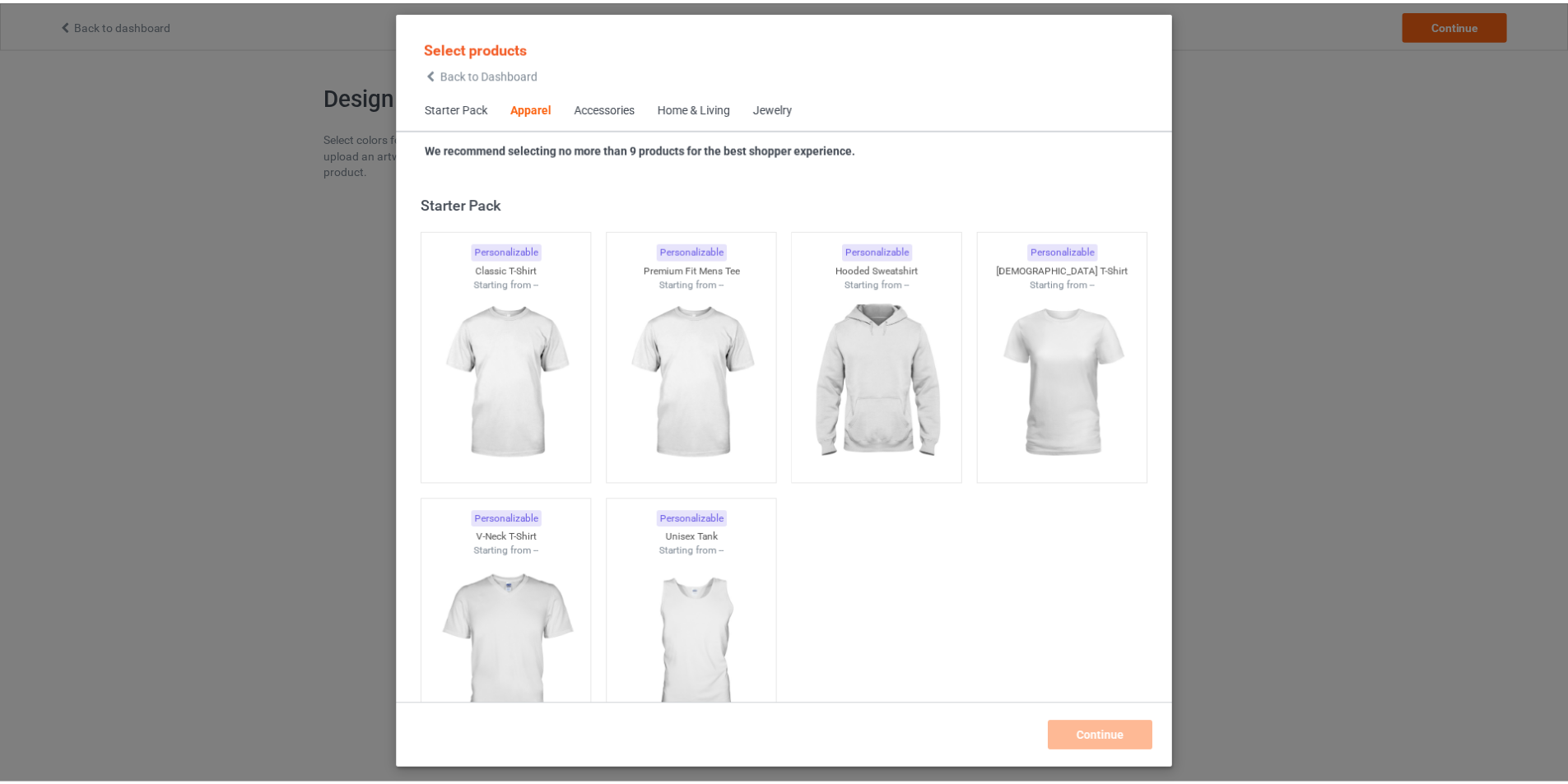
scroll to position [613, 0]
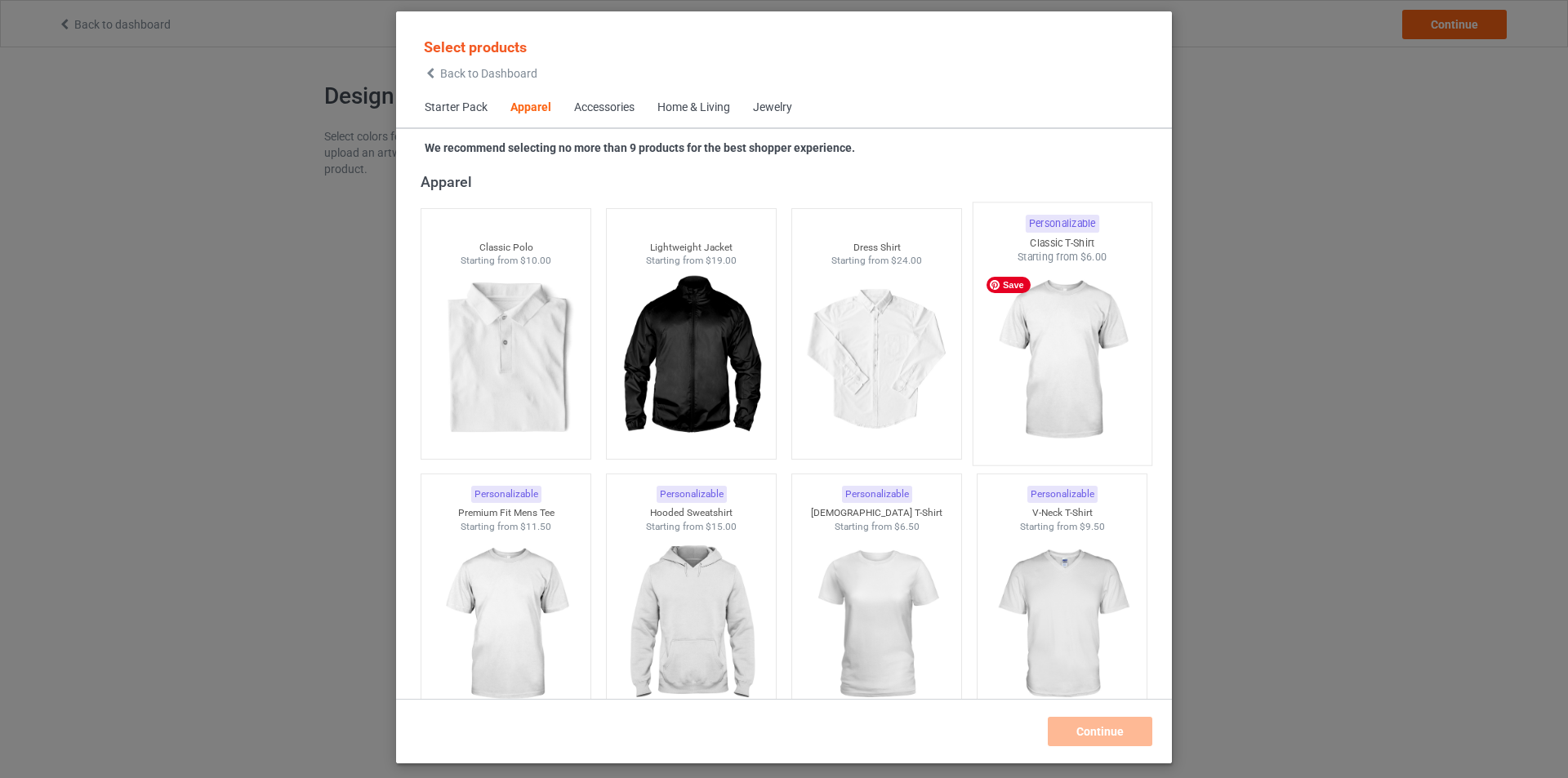
click at [1051, 387] on img at bounding box center [1061, 360] width 154 height 192
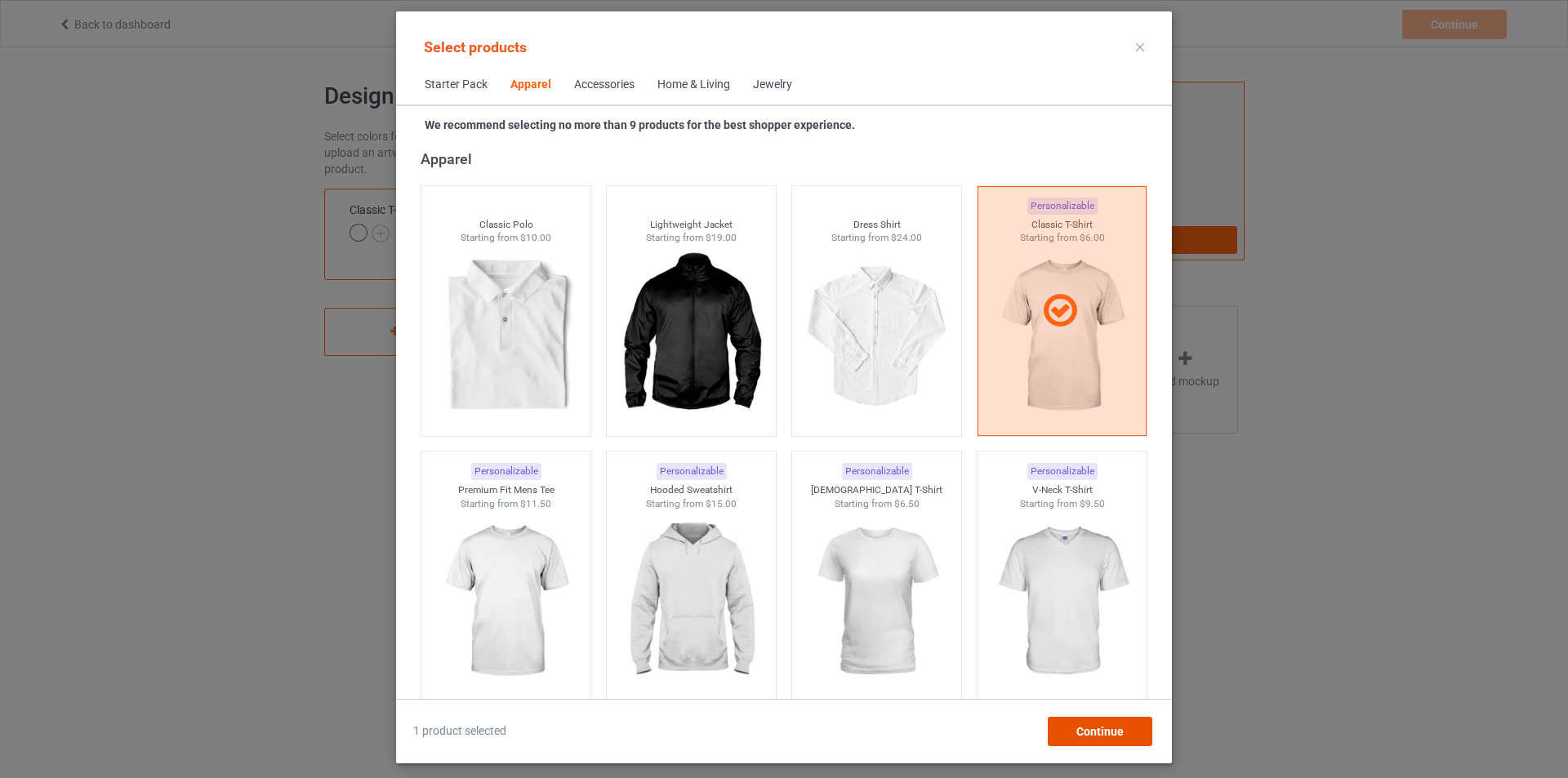
click at [1104, 726] on span "Continue" at bounding box center [1100, 731] width 48 height 13
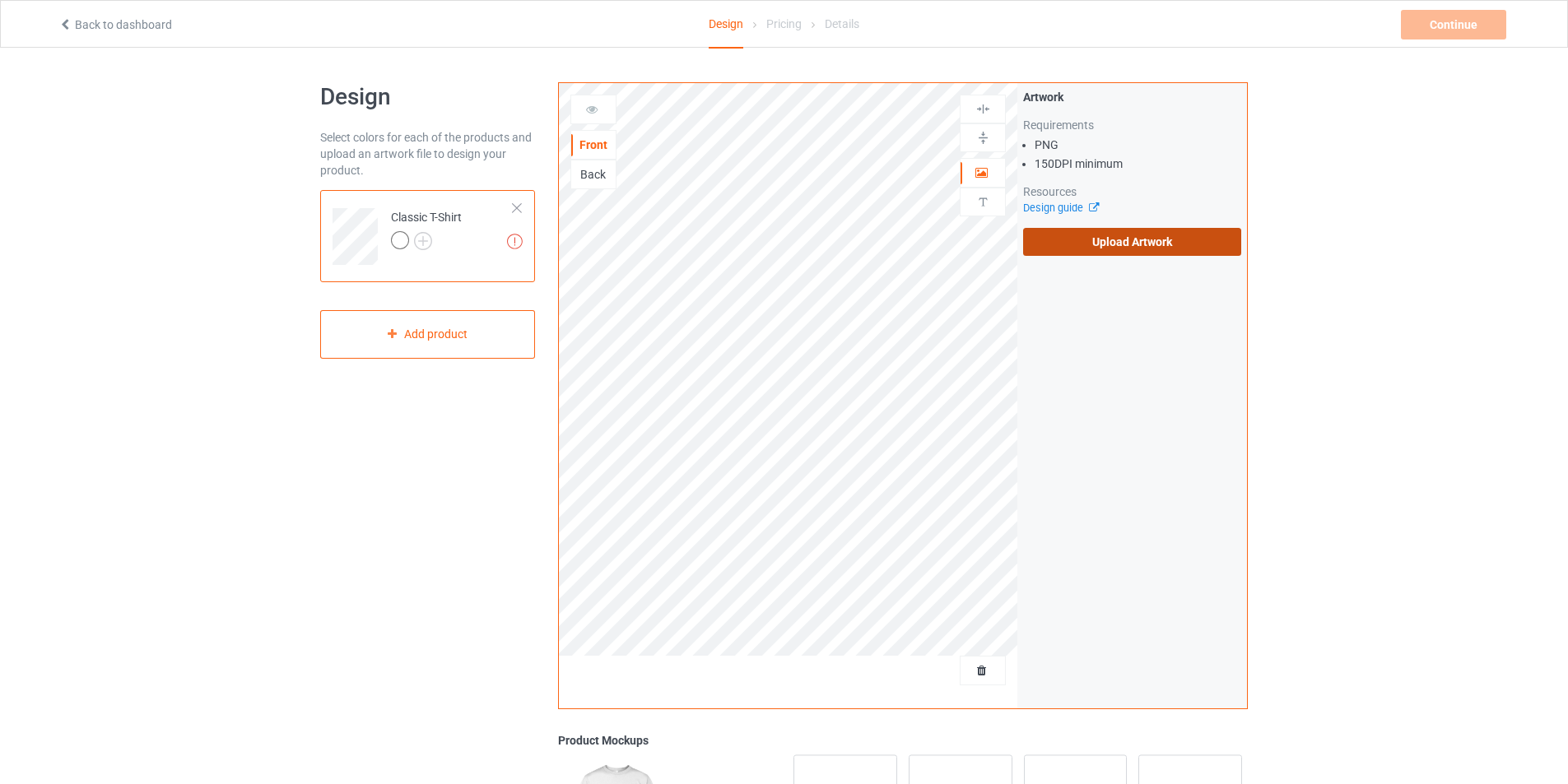
click at [1097, 247] on label "Upload Artwork" at bounding box center [1132, 241] width 218 height 28
click at [0, 0] on input "Upload Artwork" at bounding box center [0, 0] width 0 height 0
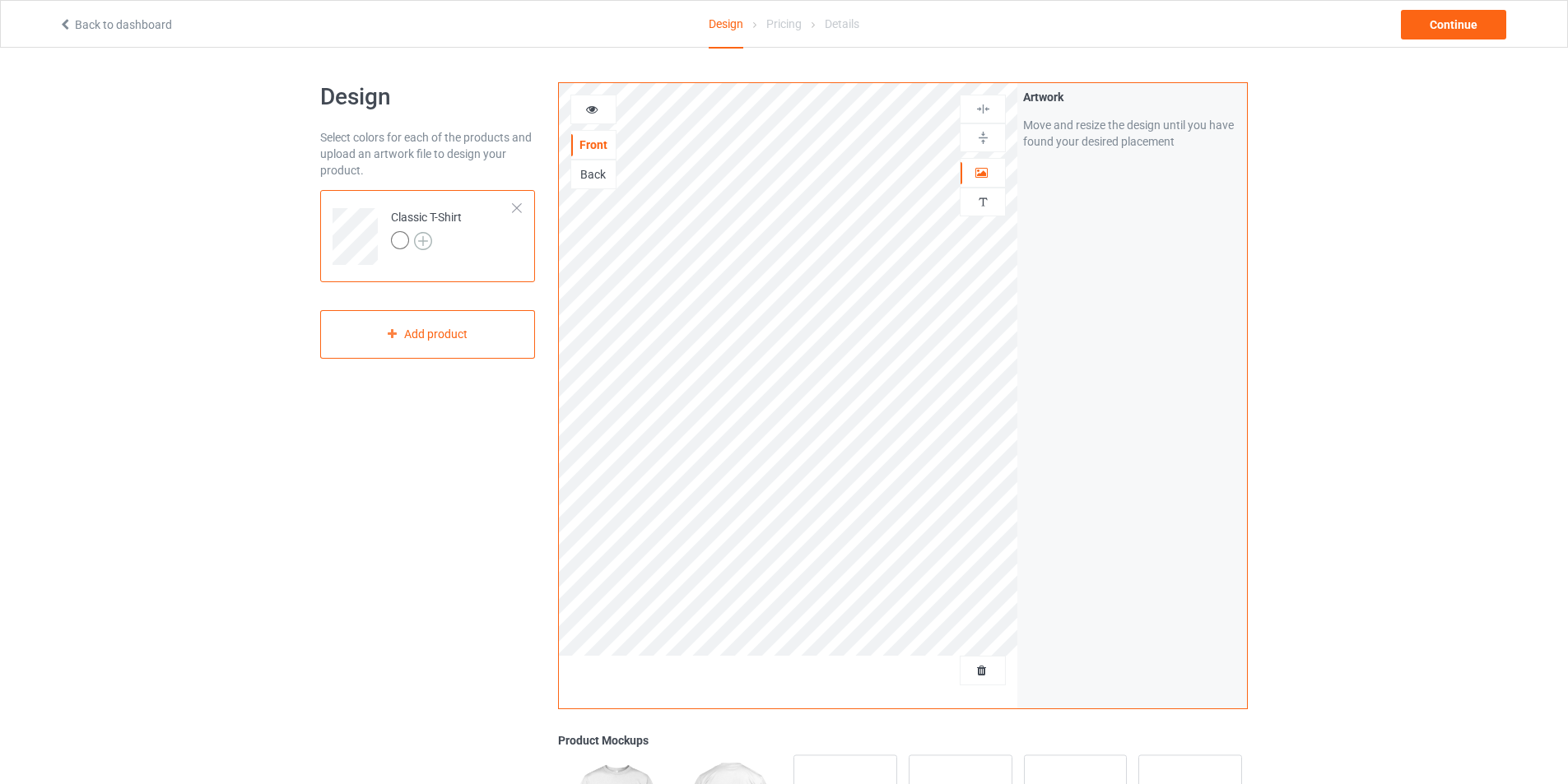
click at [421, 238] on img at bounding box center [423, 240] width 18 height 18
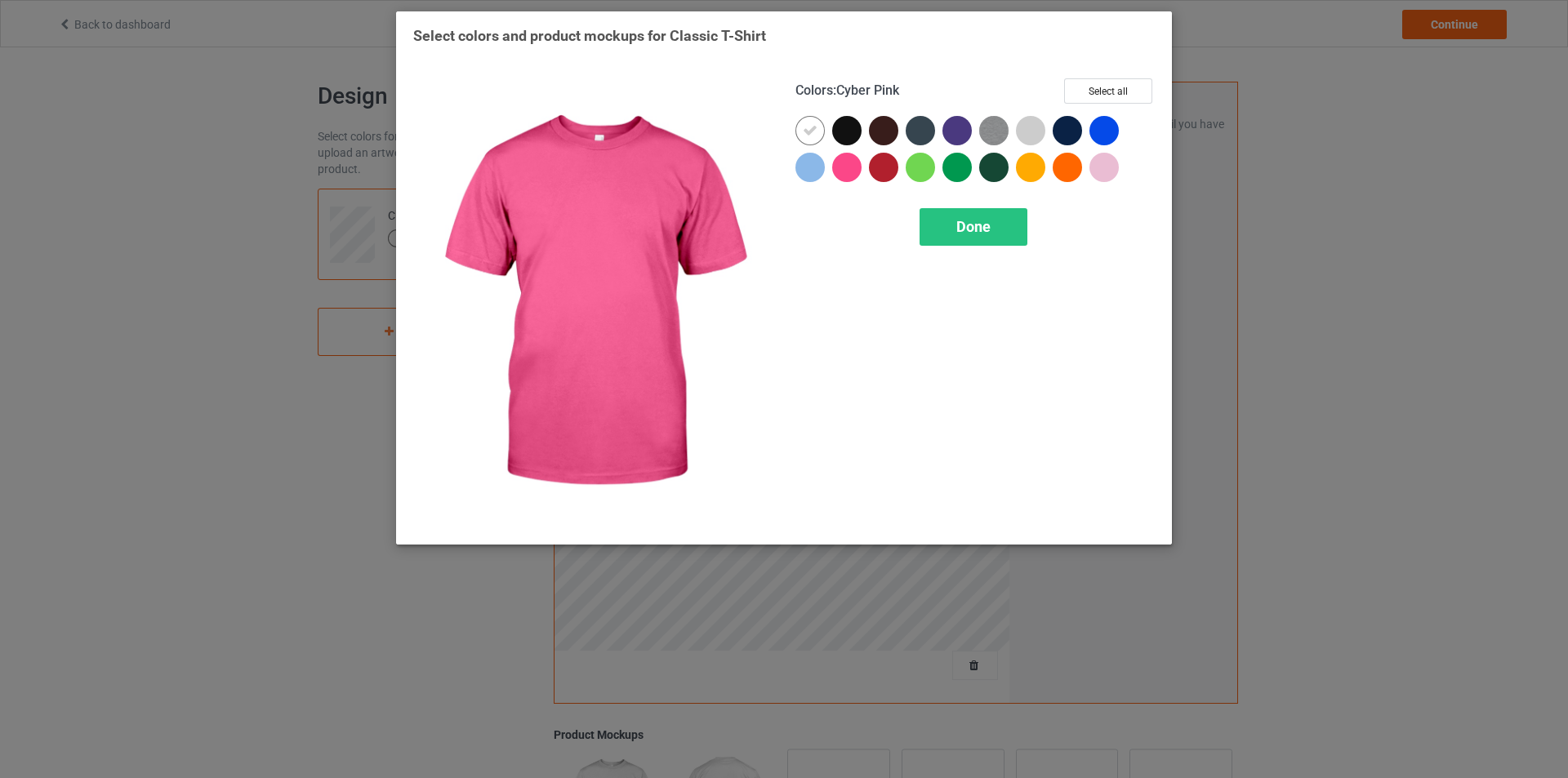
click at [848, 166] on div at bounding box center [847, 167] width 30 height 30
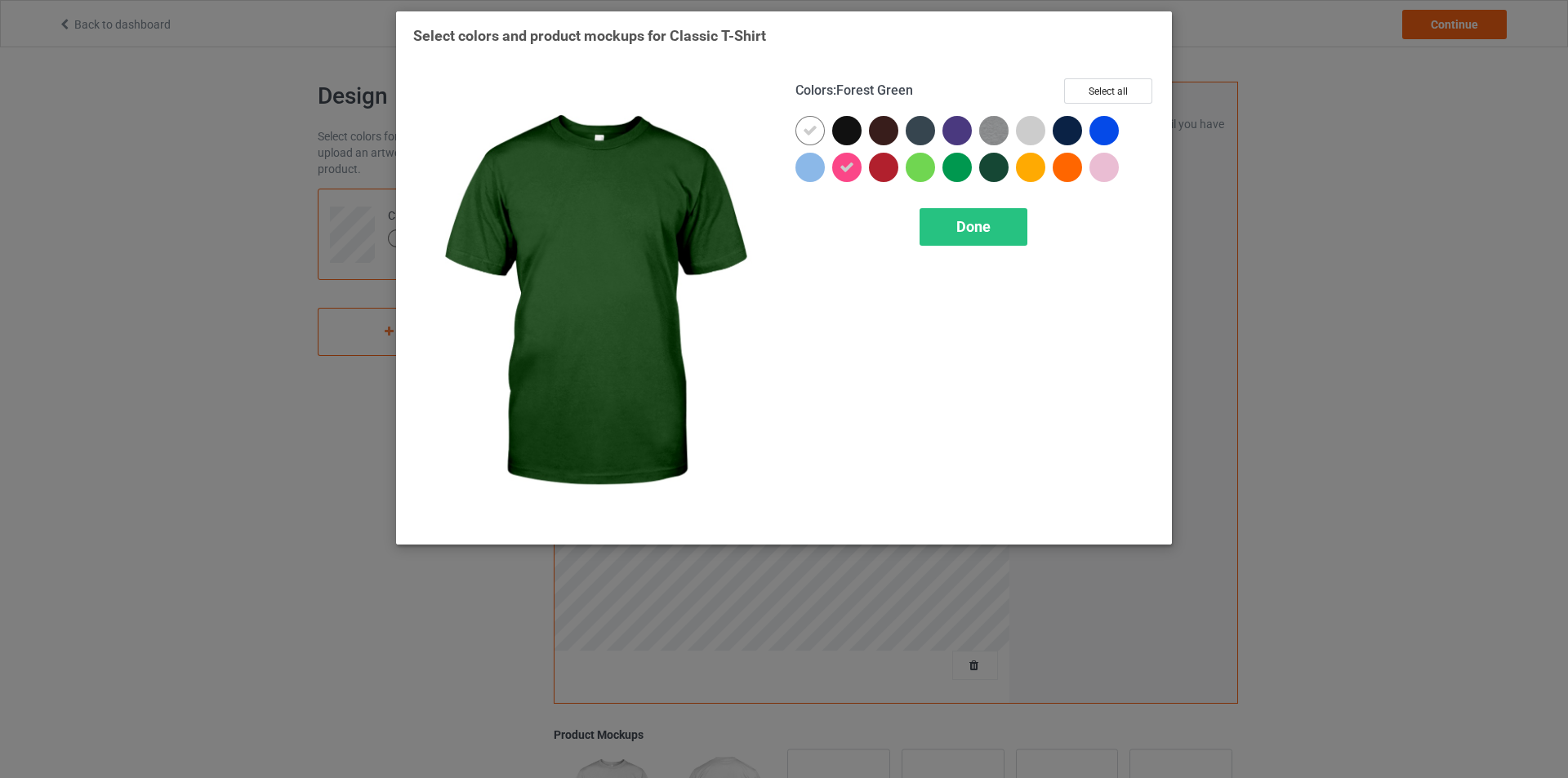
click at [990, 169] on div at bounding box center [993, 167] width 30 height 30
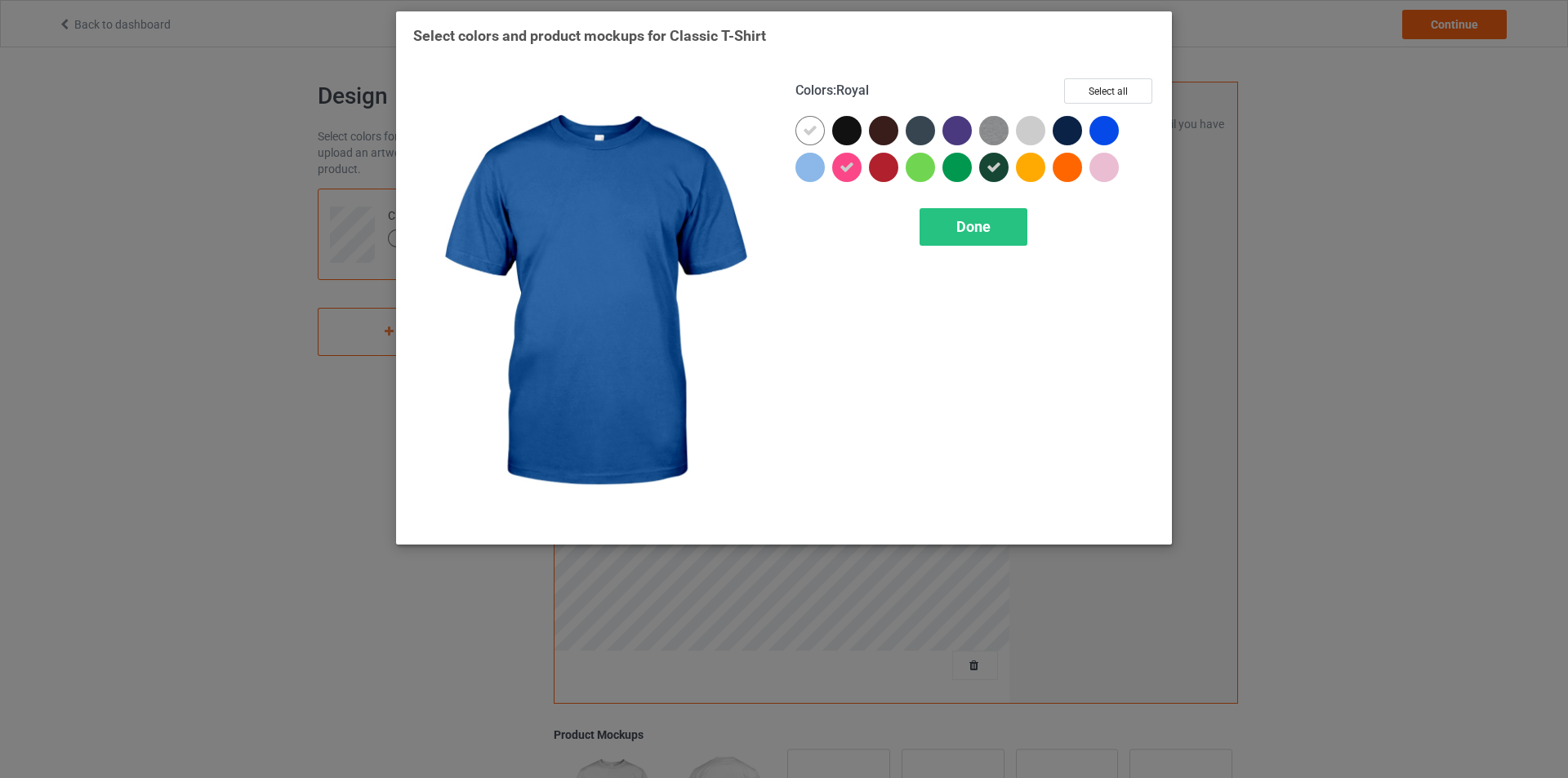
click at [1101, 132] on div at bounding box center [1104, 130] width 30 height 30
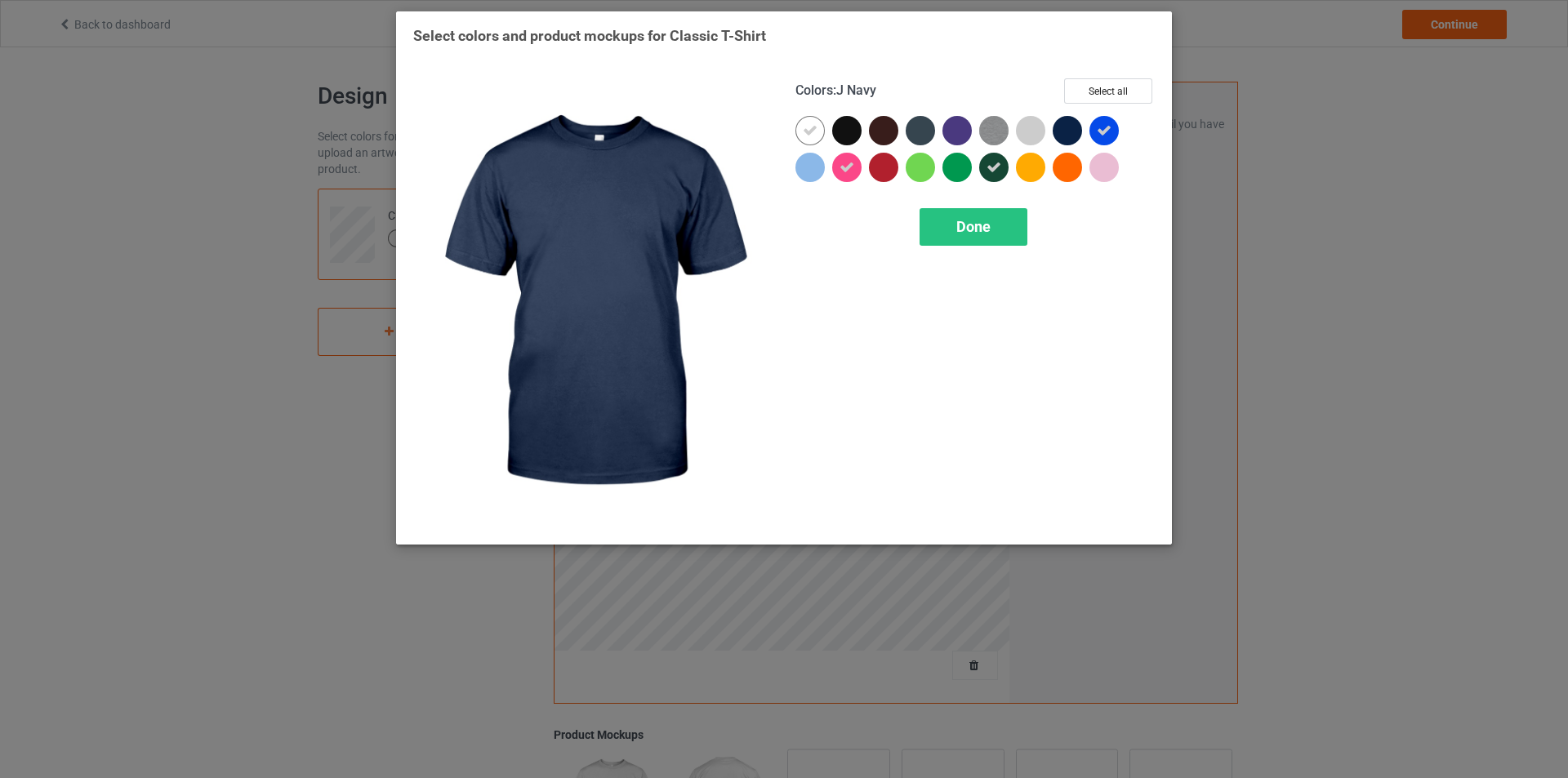
click at [1067, 135] on div at bounding box center [1067, 130] width 30 height 30
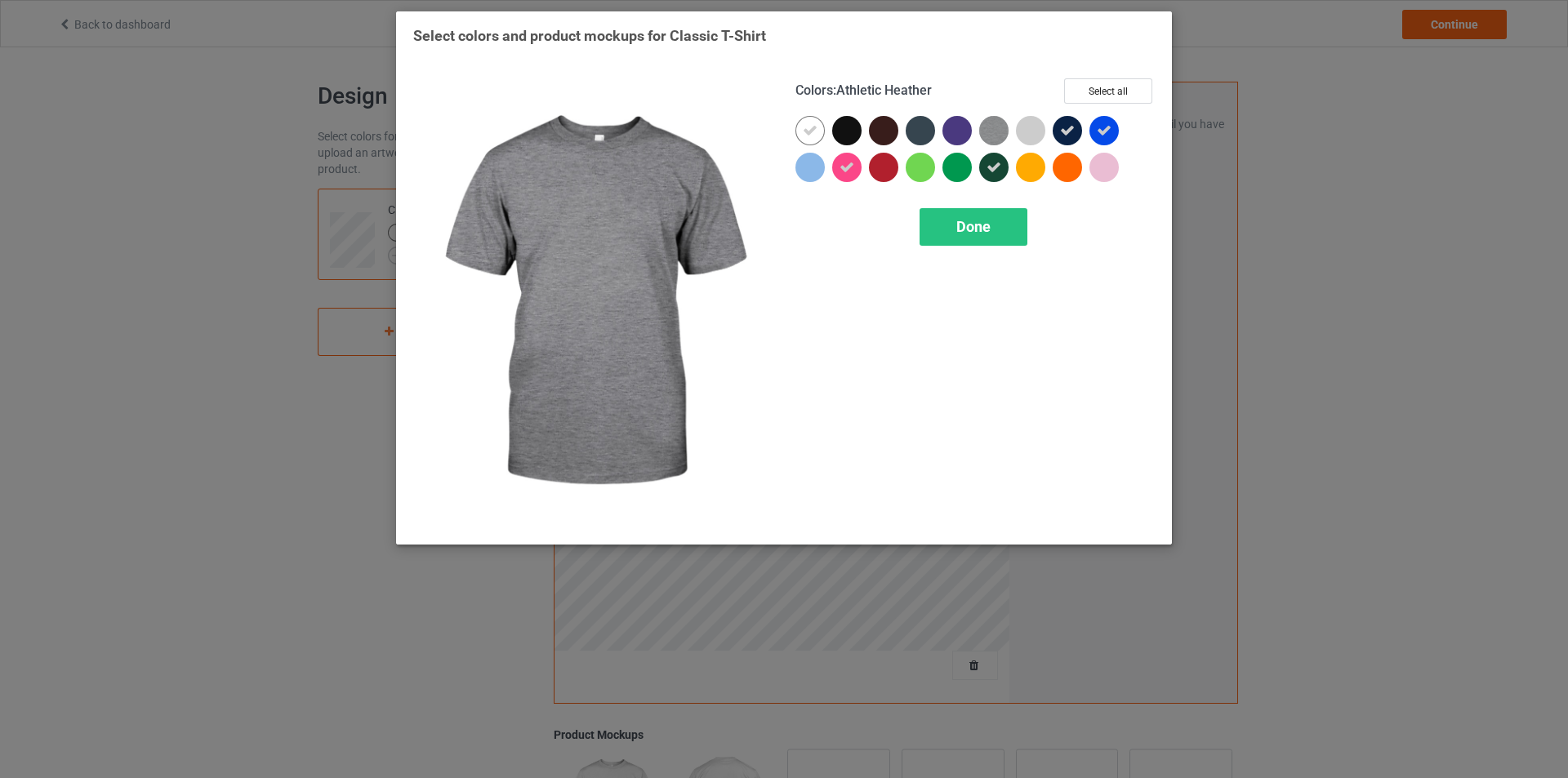
click at [998, 128] on img at bounding box center [993, 130] width 30 height 30
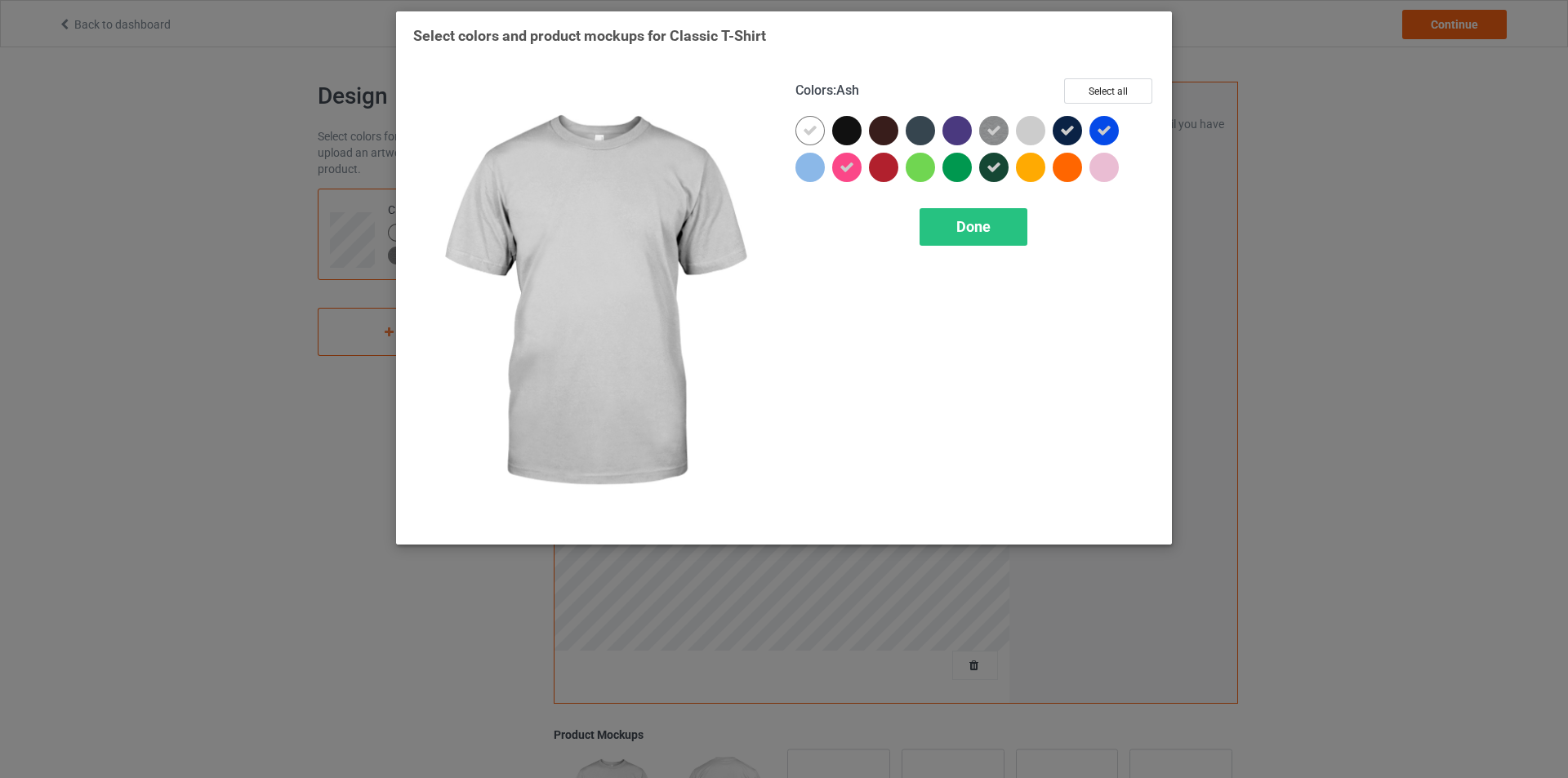
click at [1035, 132] on div at bounding box center [1030, 130] width 30 height 30
click at [1029, 133] on icon at bounding box center [1030, 130] width 14 height 14
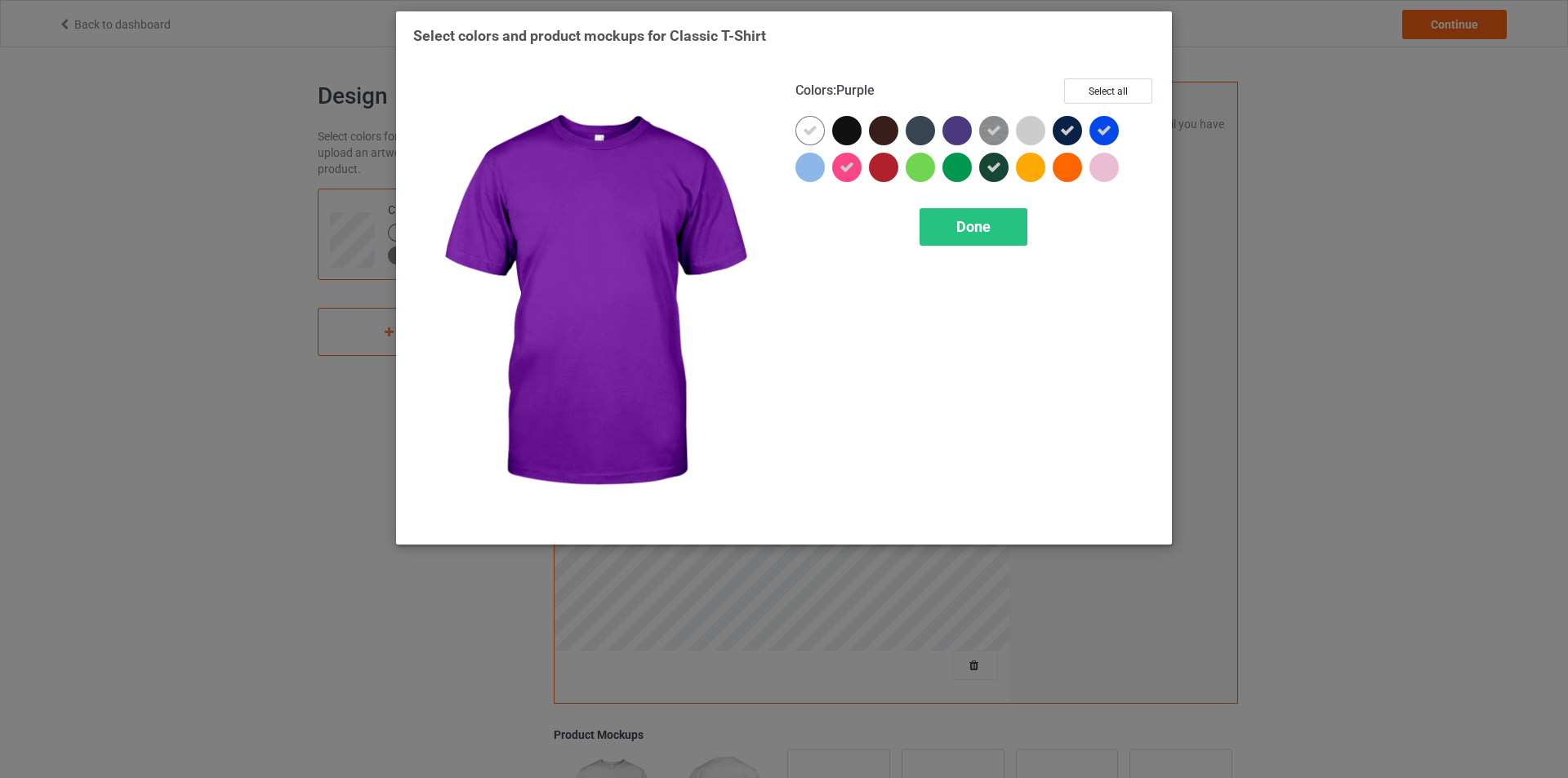
click at [954, 131] on div at bounding box center [957, 130] width 30 height 30
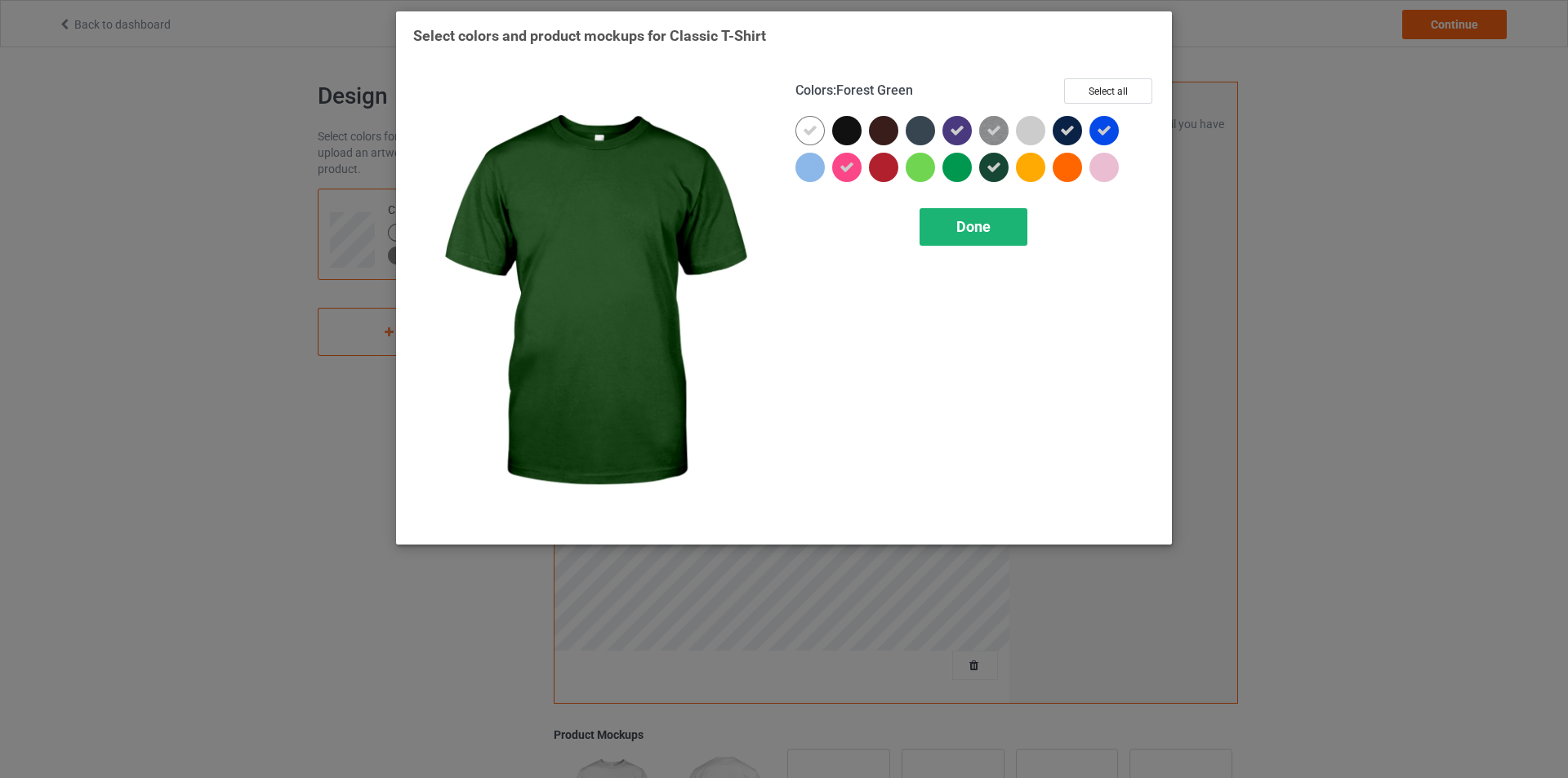
click at [968, 223] on span "Done" at bounding box center [974, 226] width 34 height 17
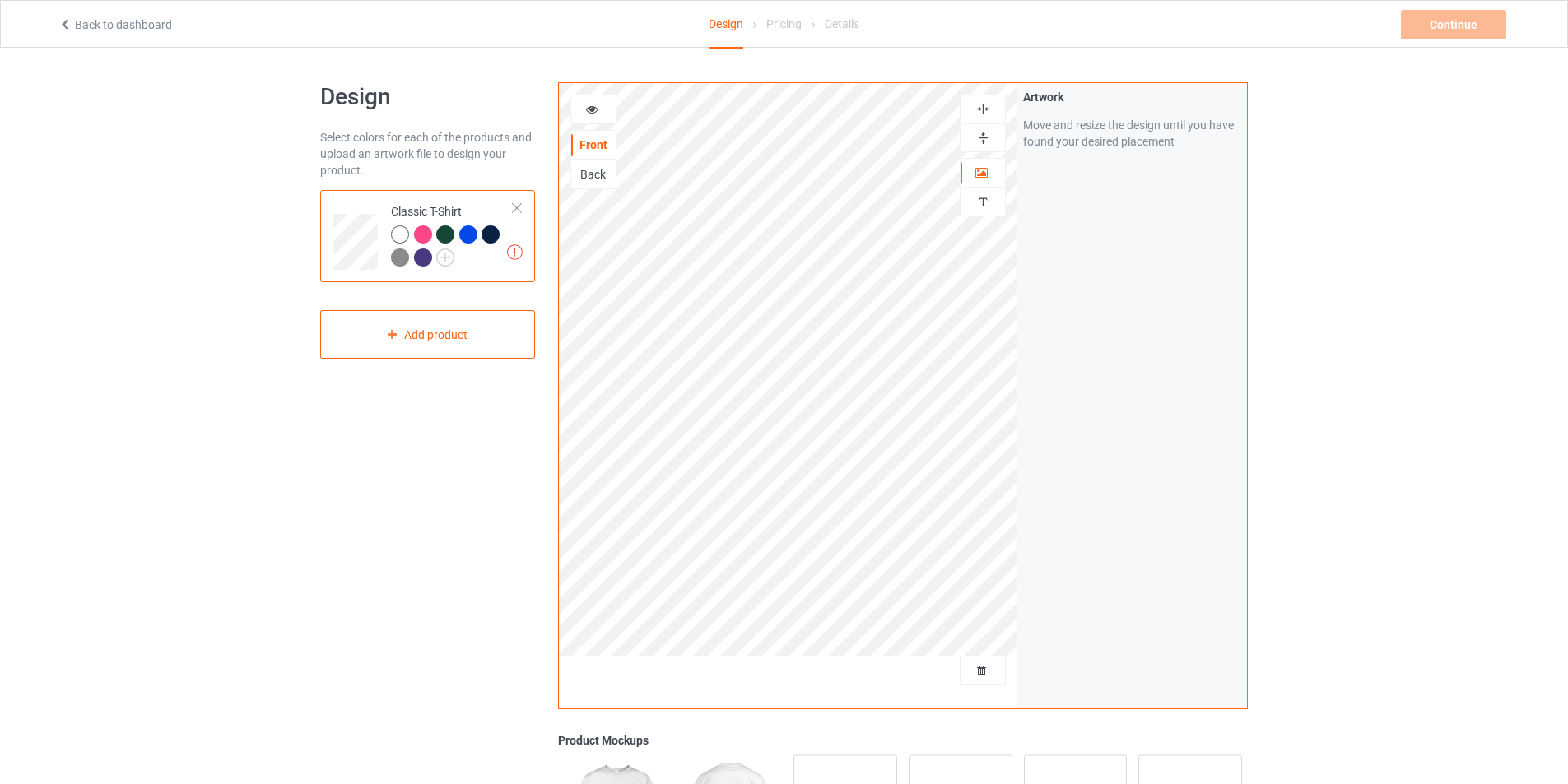
click at [1073, 366] on div "Artwork Move and resize the design until you have found your desired placement" at bounding box center [1132, 395] width 230 height 625
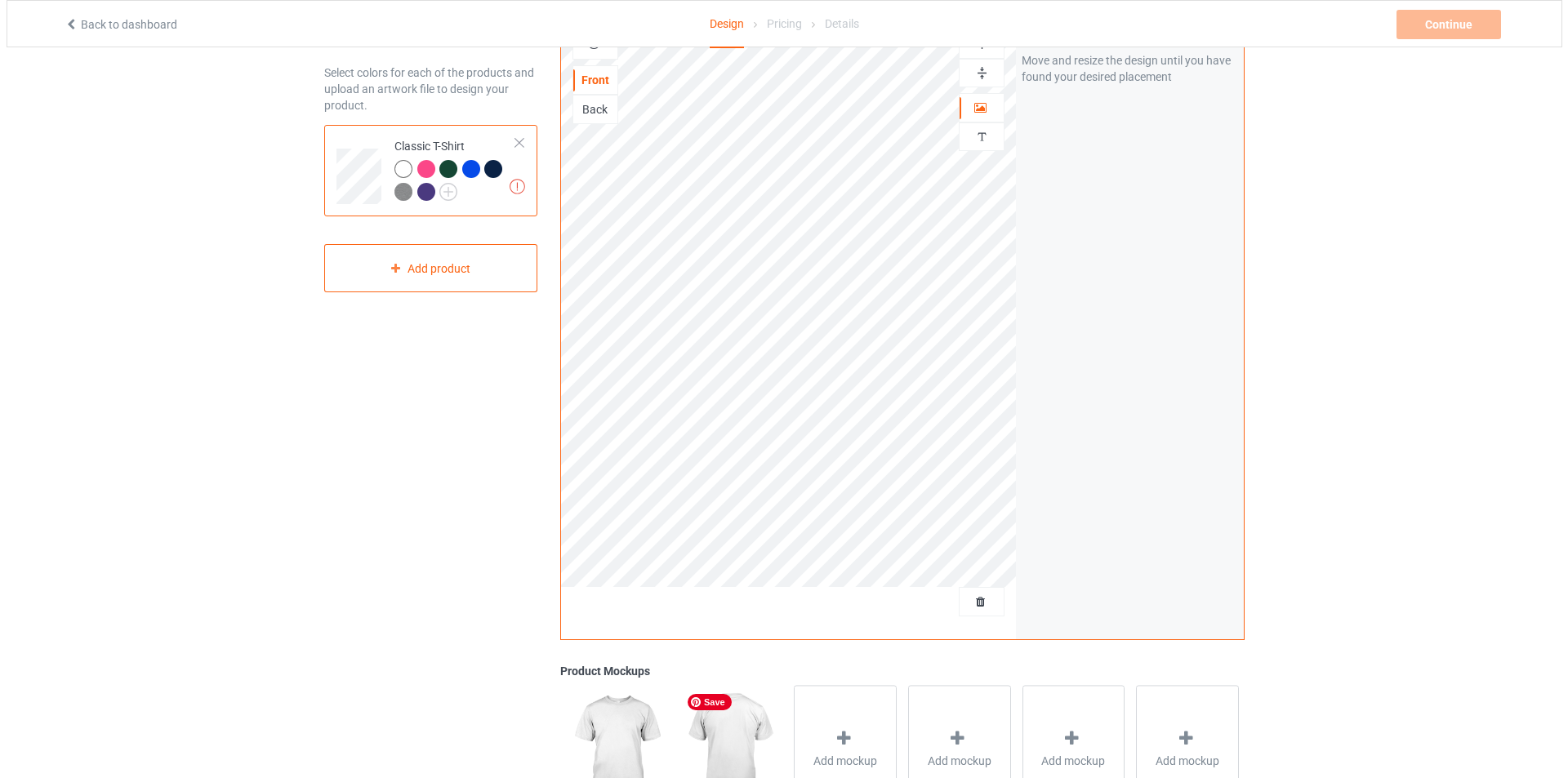
scroll to position [280, 0]
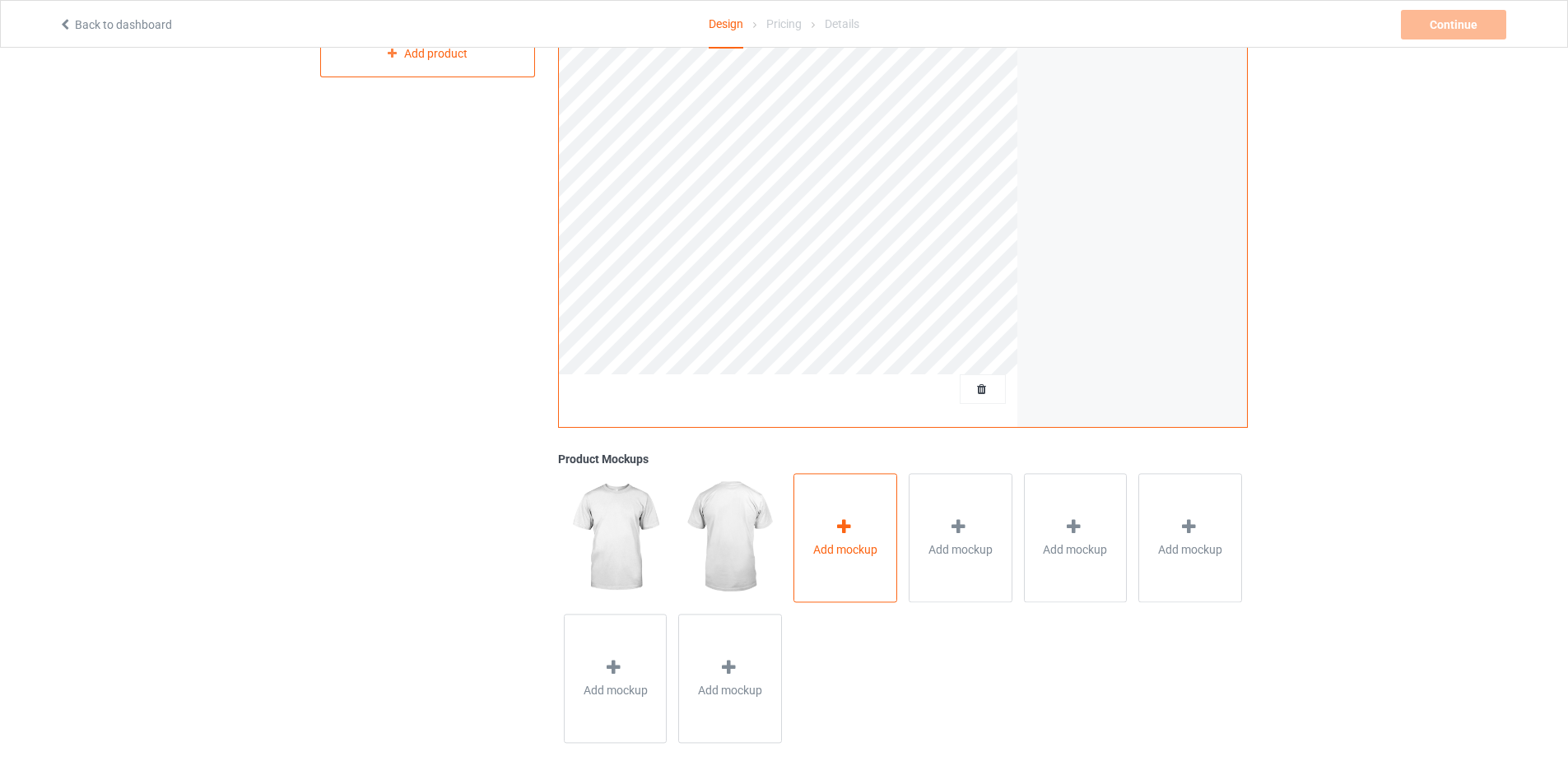
click at [844, 543] on span "Add mockup" at bounding box center [845, 549] width 64 height 16
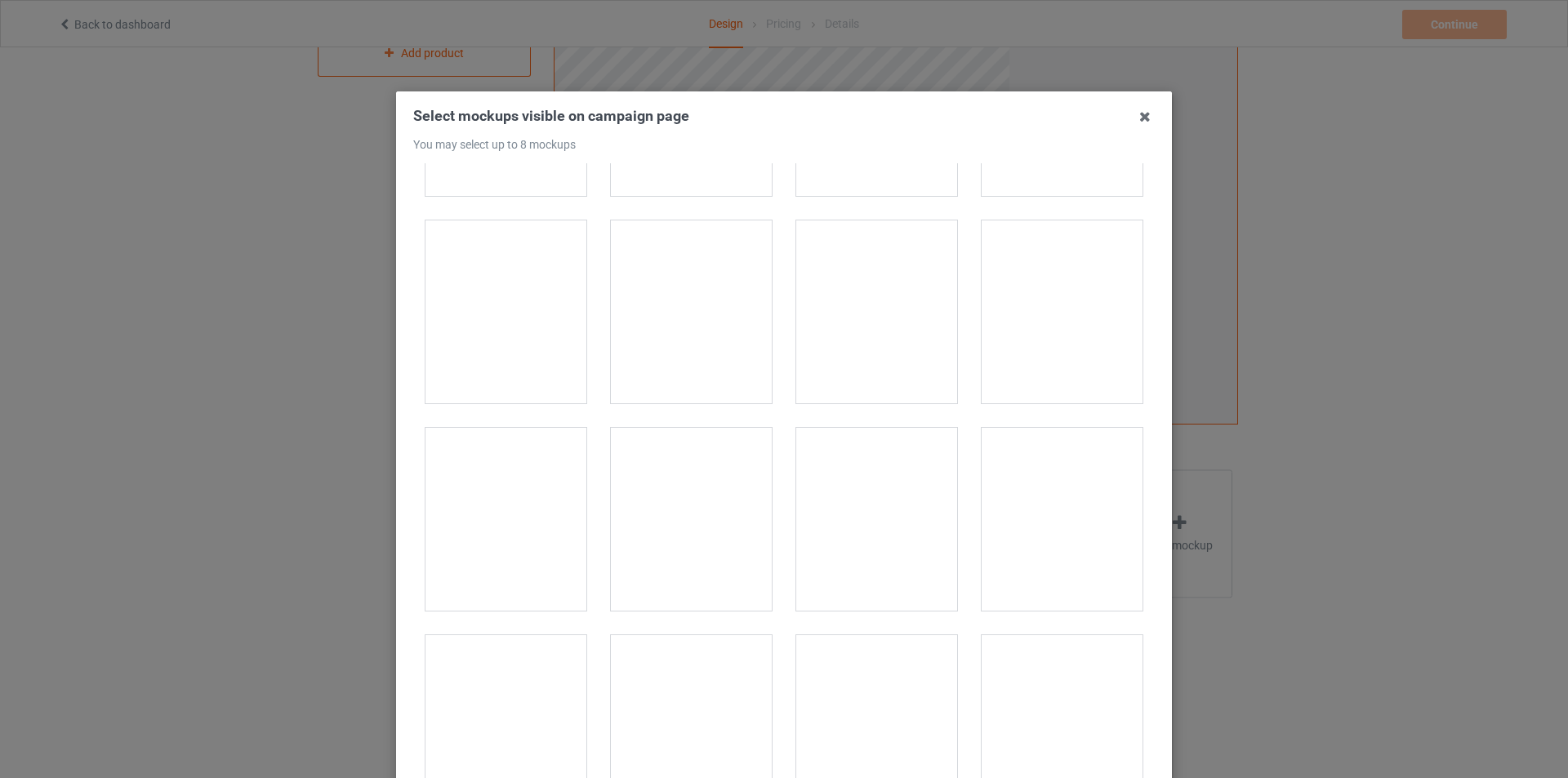
scroll to position [1960, 0]
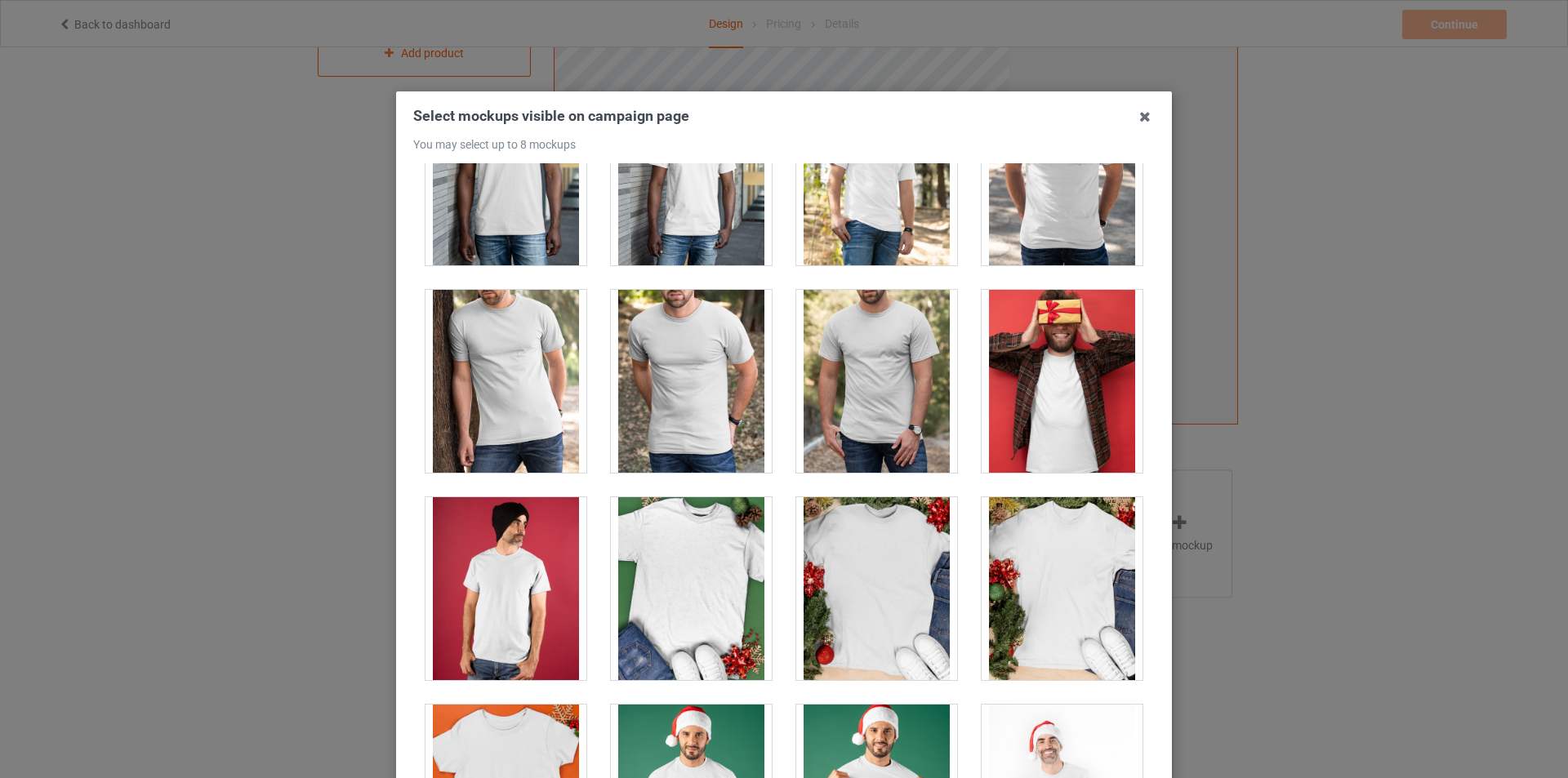
click at [671, 399] on div at bounding box center [691, 382] width 160 height 183
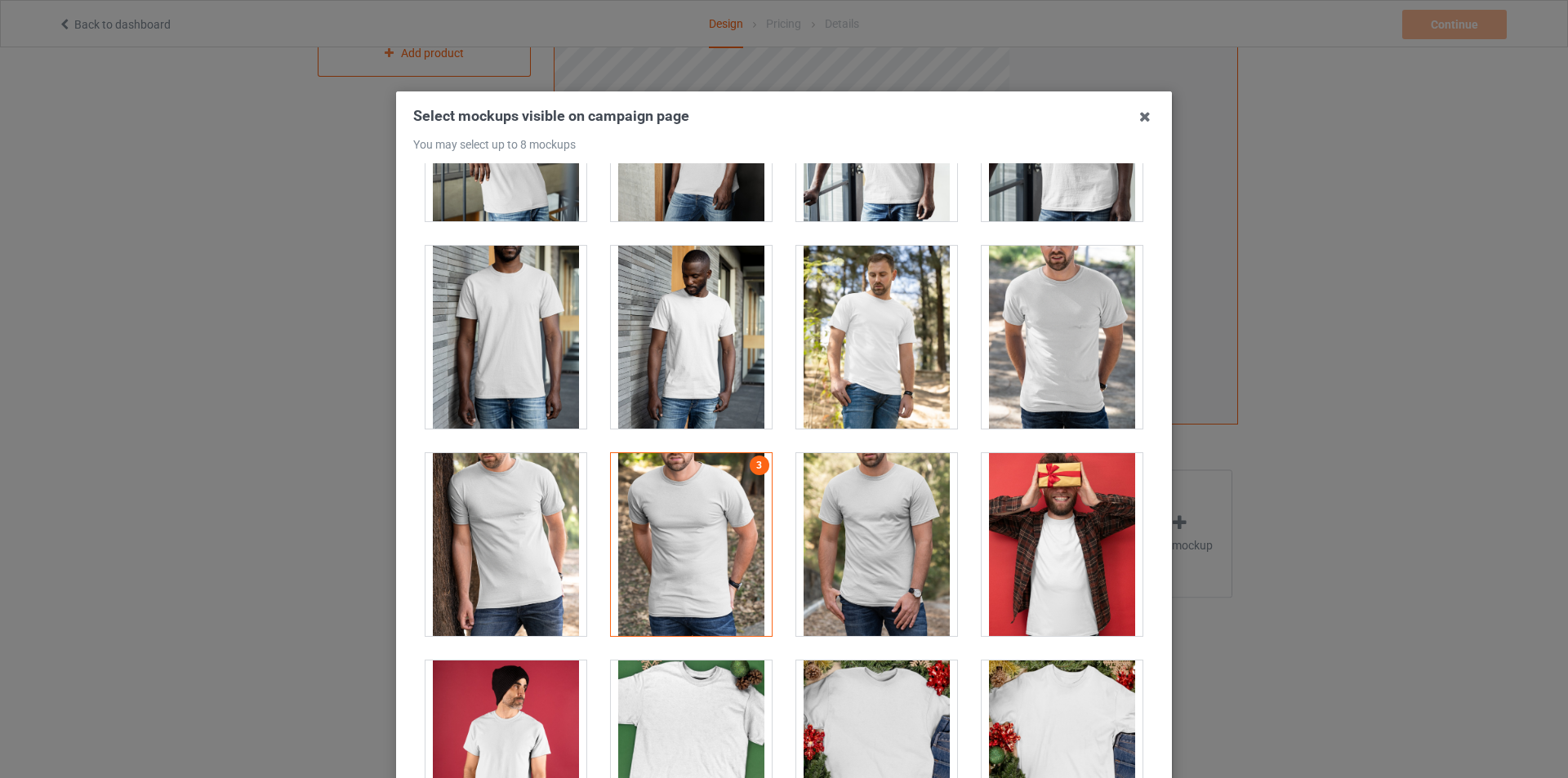
click at [1049, 331] on div at bounding box center [1062, 337] width 160 height 183
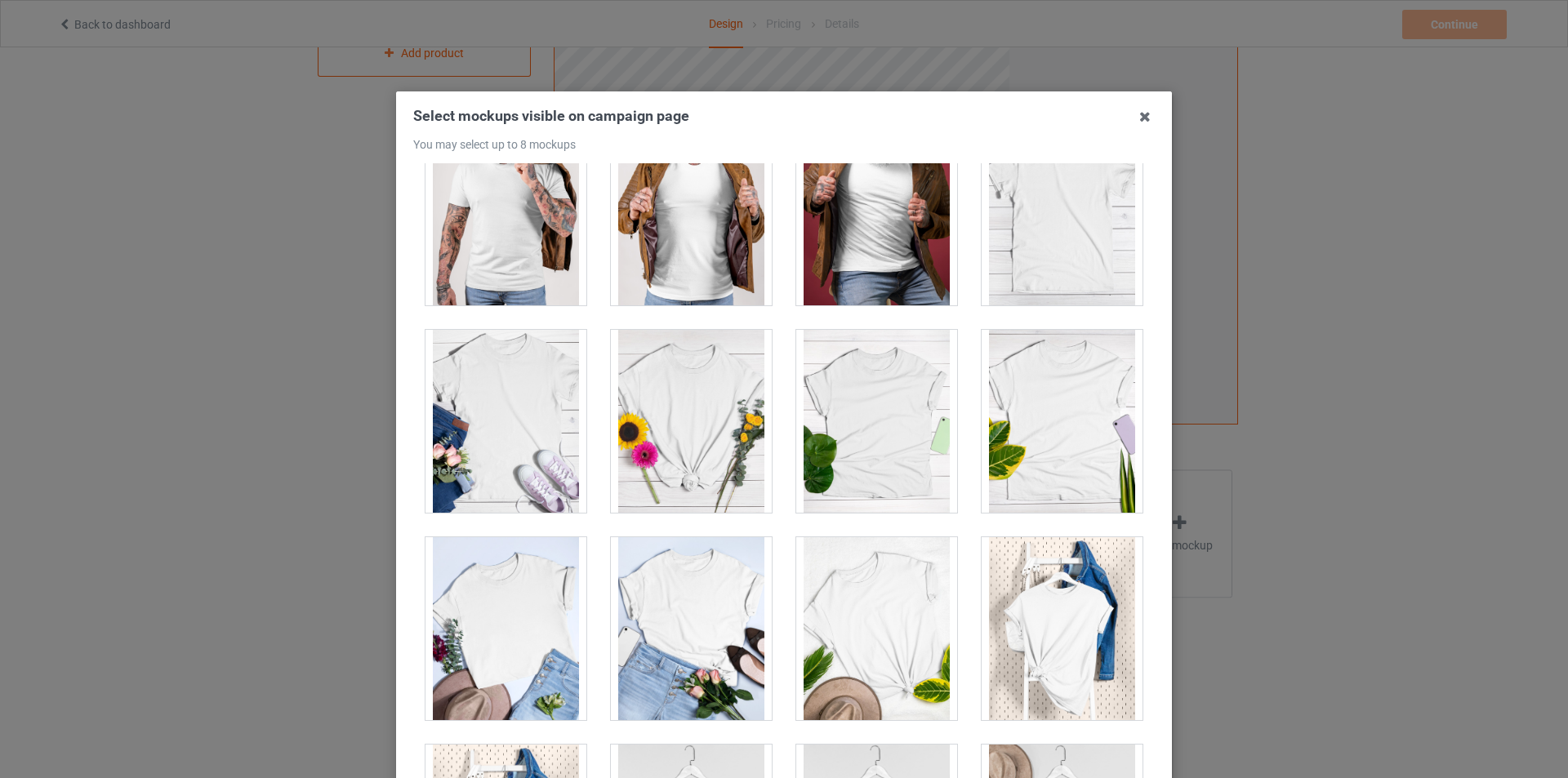
scroll to position [23226, 0]
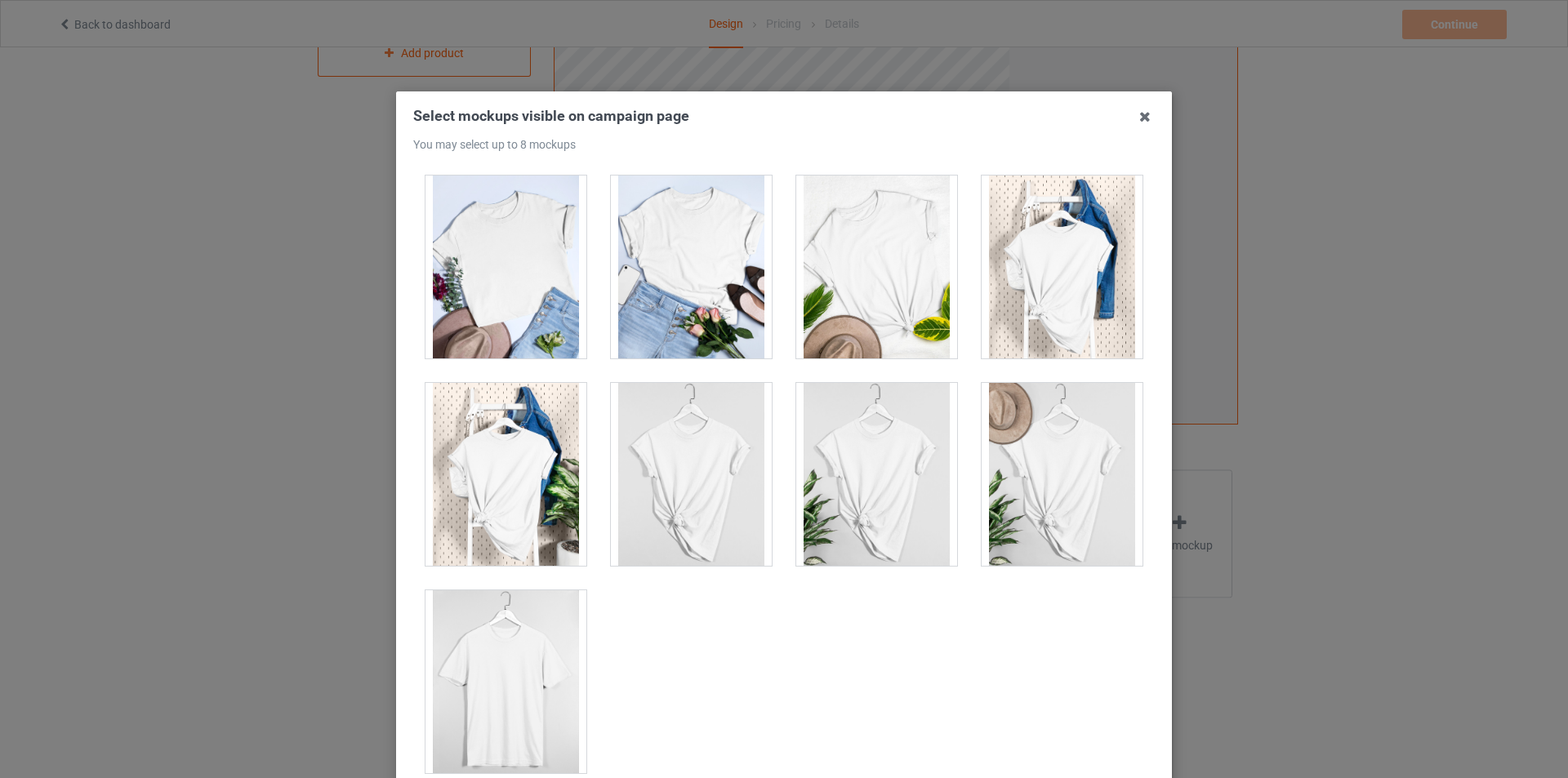
click at [860, 685] on div "1 2 4 3" at bounding box center [784, 474] width 742 height 622
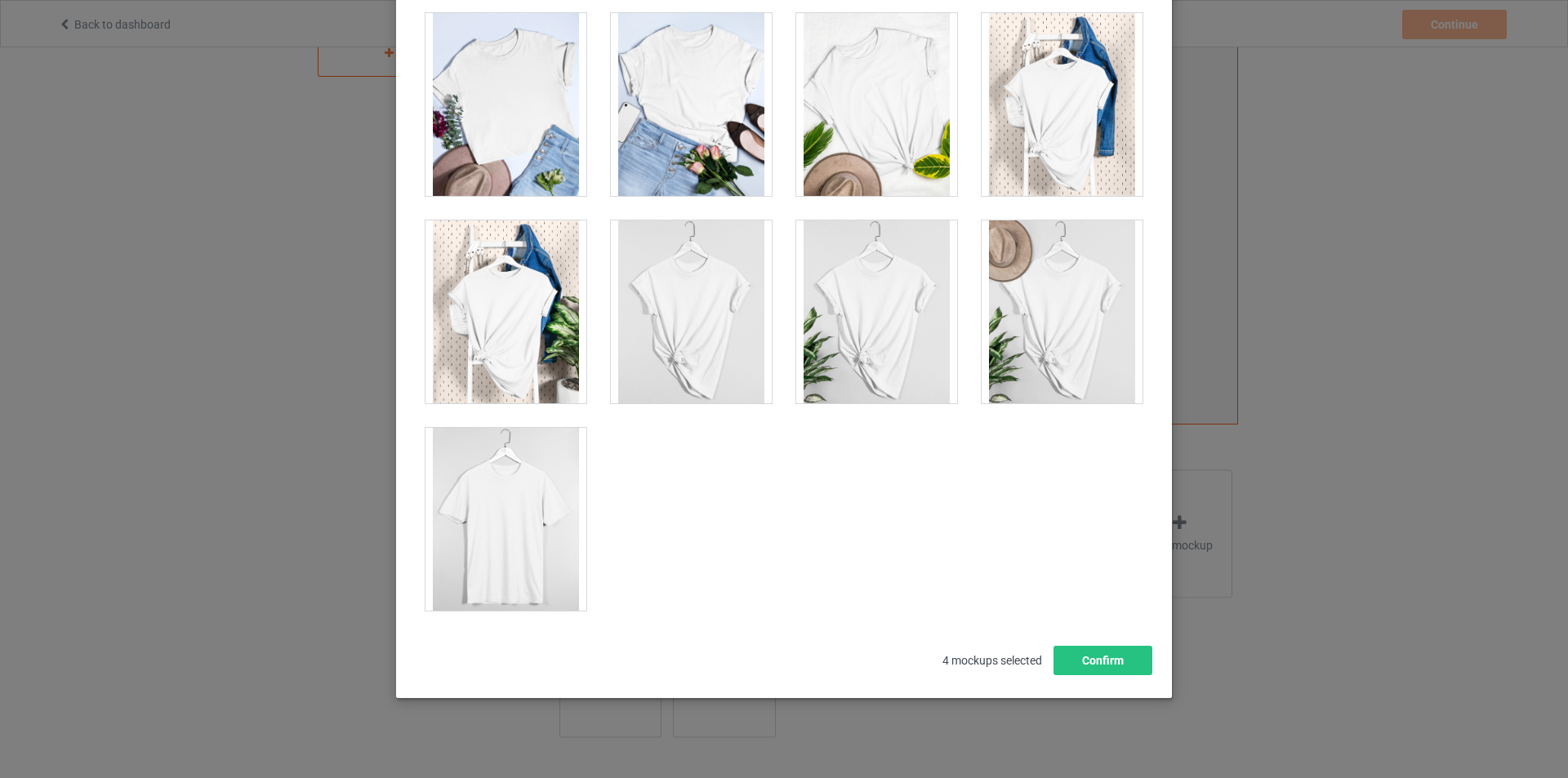
scroll to position [174, 0]
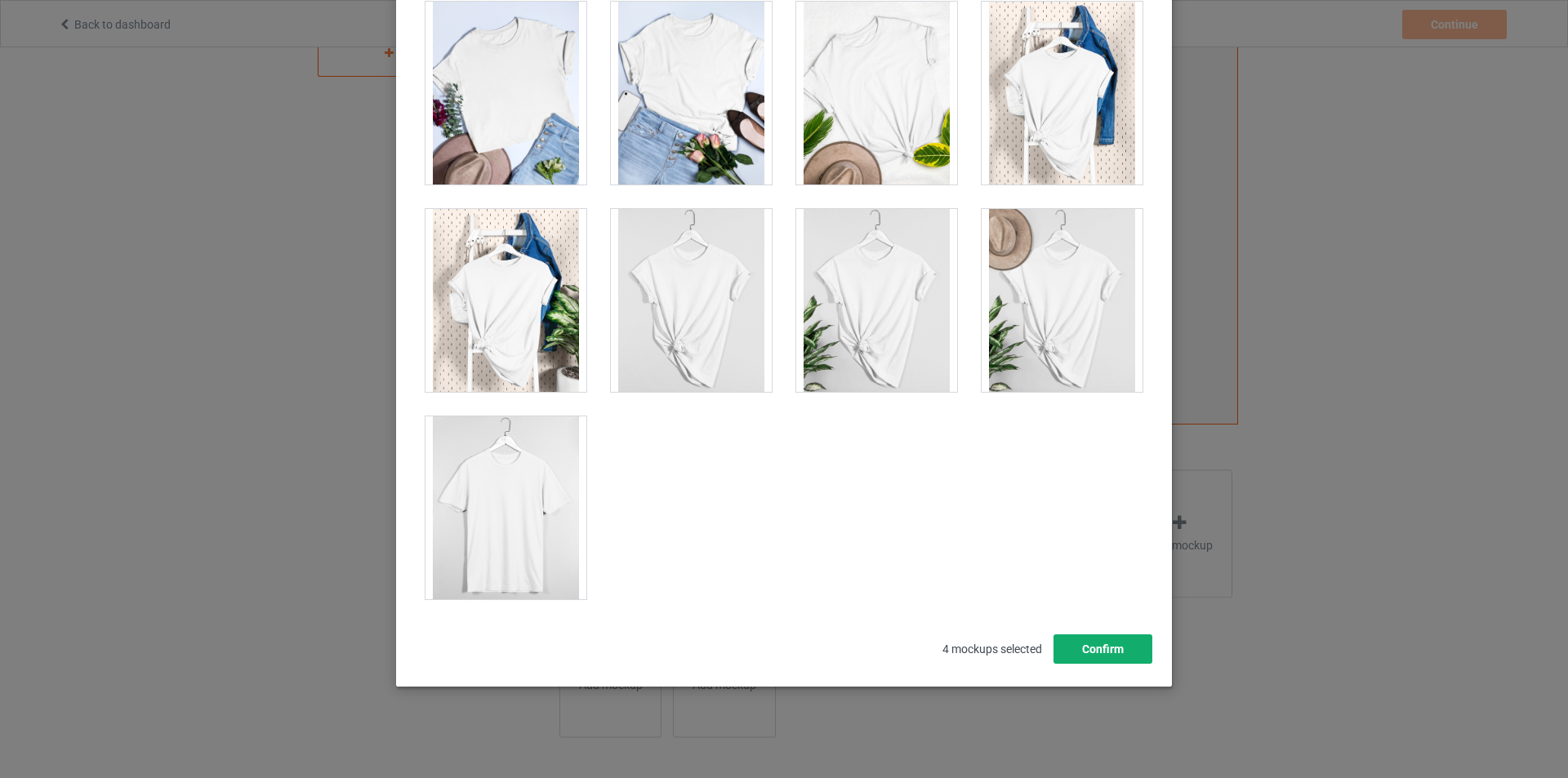
click at [1084, 647] on button "Confirm" at bounding box center [1102, 649] width 98 height 30
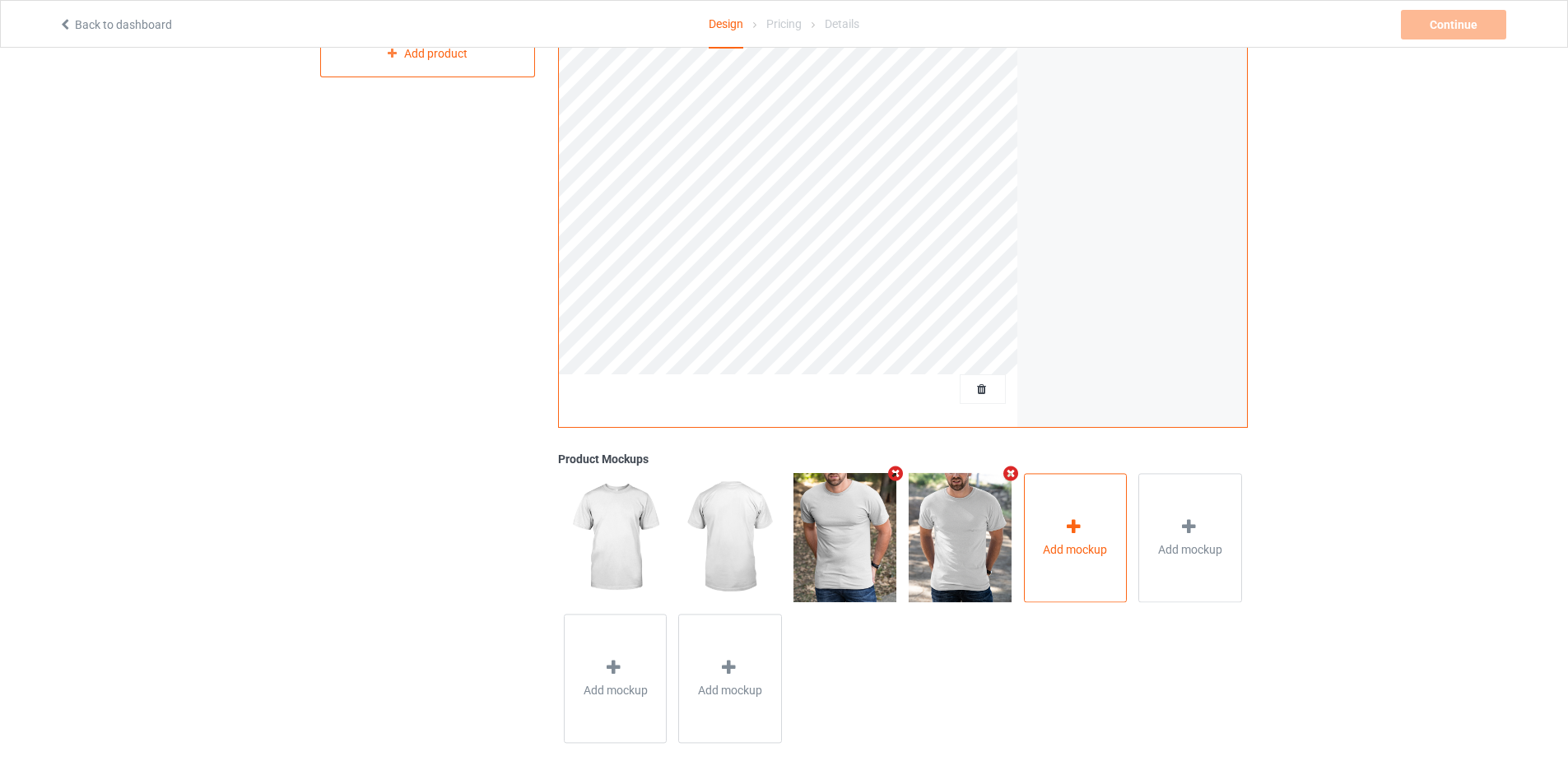
click at [1063, 546] on span "Add mockup" at bounding box center [1075, 549] width 64 height 16
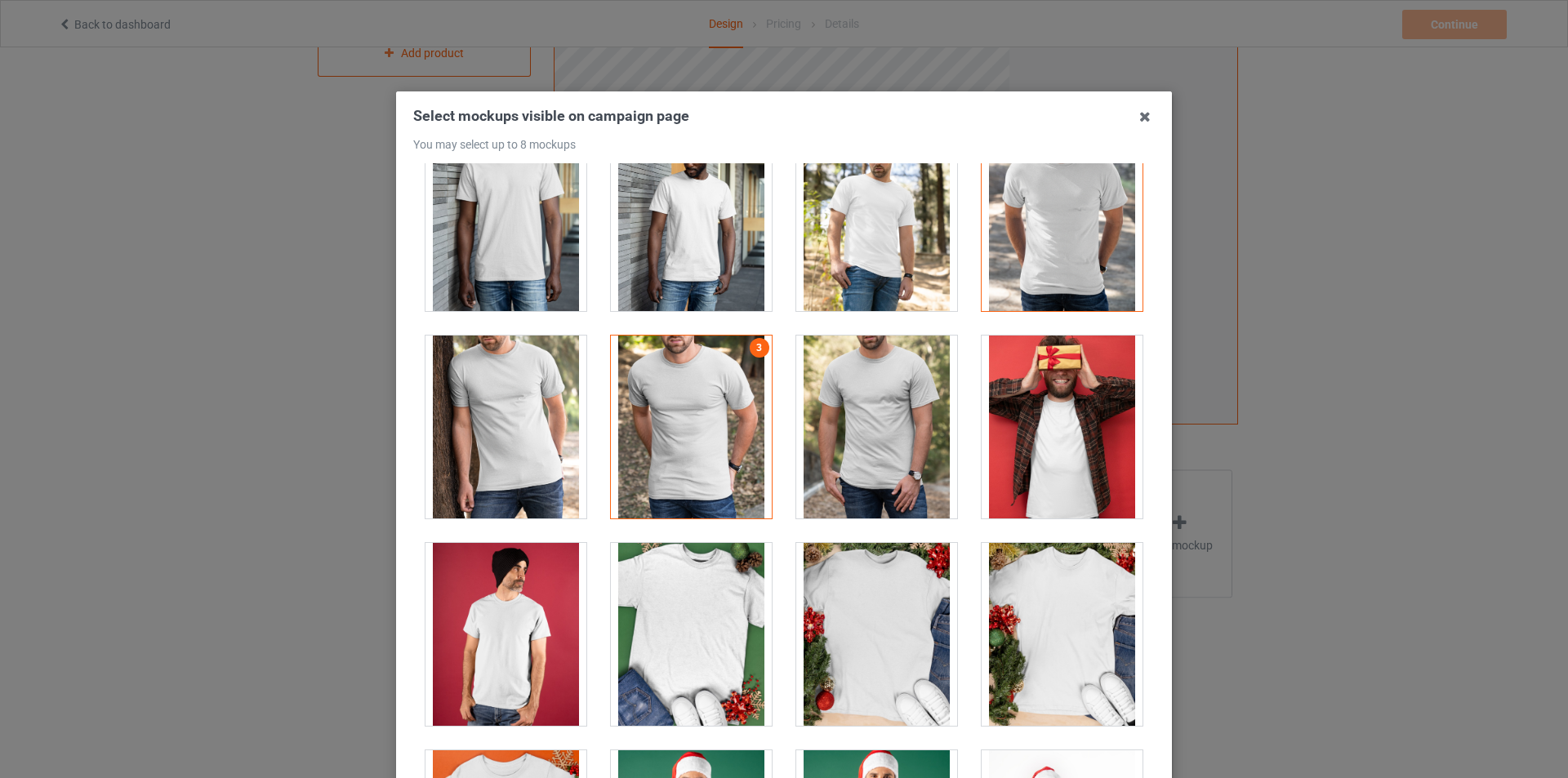
scroll to position [1904, 0]
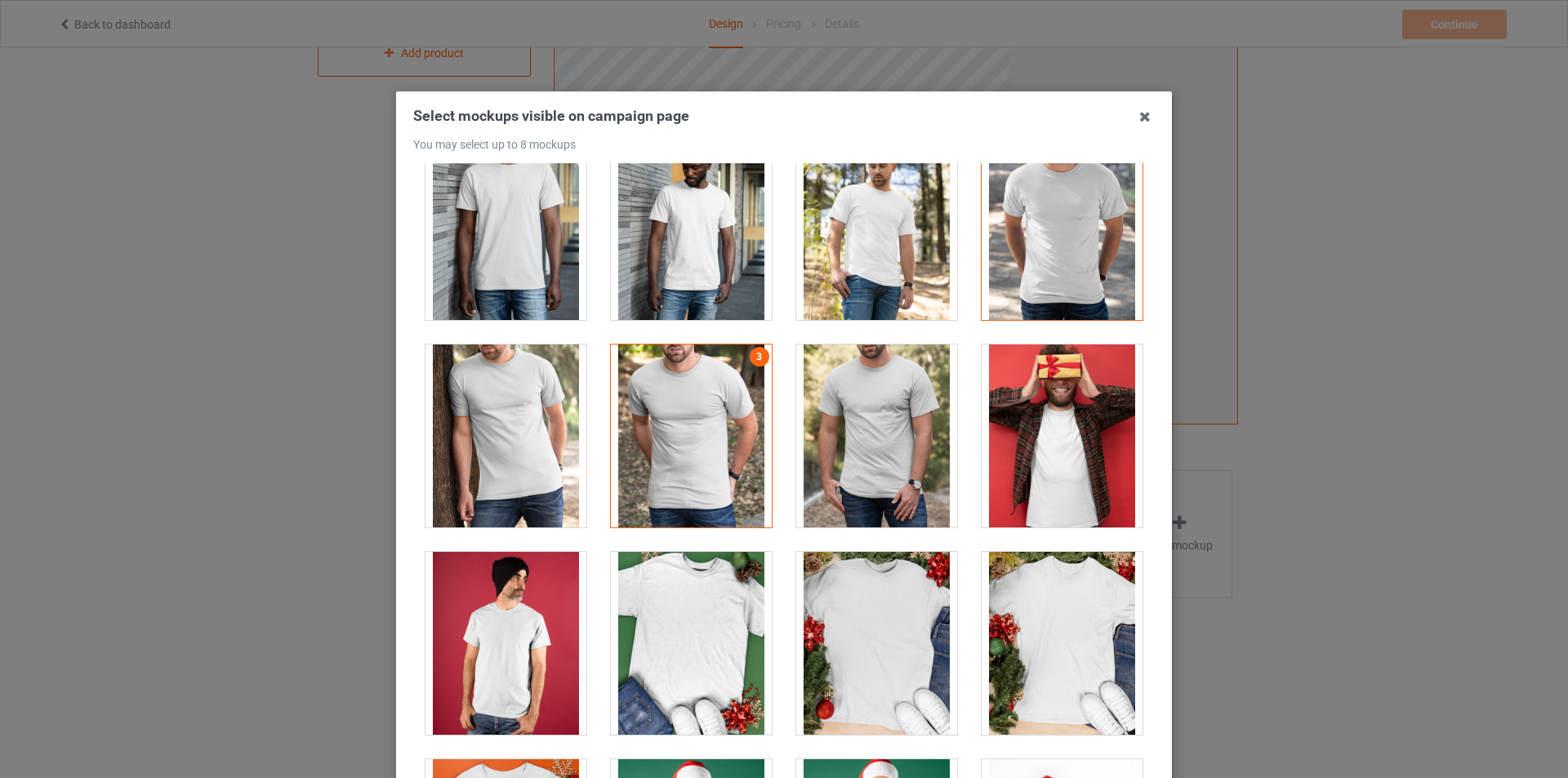
drag, startPoint x: 973, startPoint y: 642, endPoint x: 999, endPoint y: 634, distance: 27.2
click at [982, 641] on div at bounding box center [1062, 643] width 160 height 183
drag, startPoint x: 1077, startPoint y: 637, endPoint x: 1065, endPoint y: 628, distance: 15.0
click at [1076, 635] on div at bounding box center [1062, 643] width 160 height 183
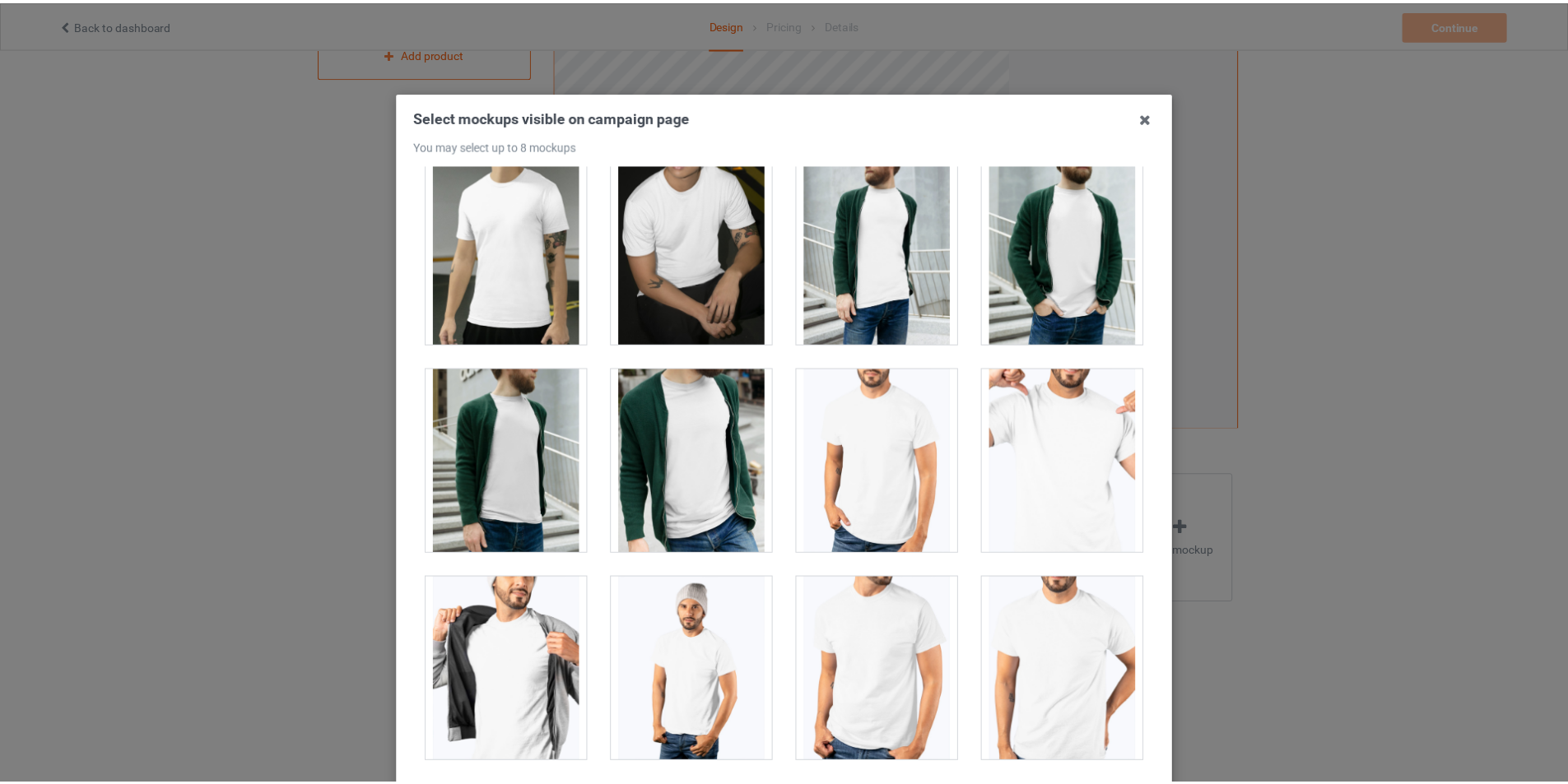
scroll to position [3072, 0]
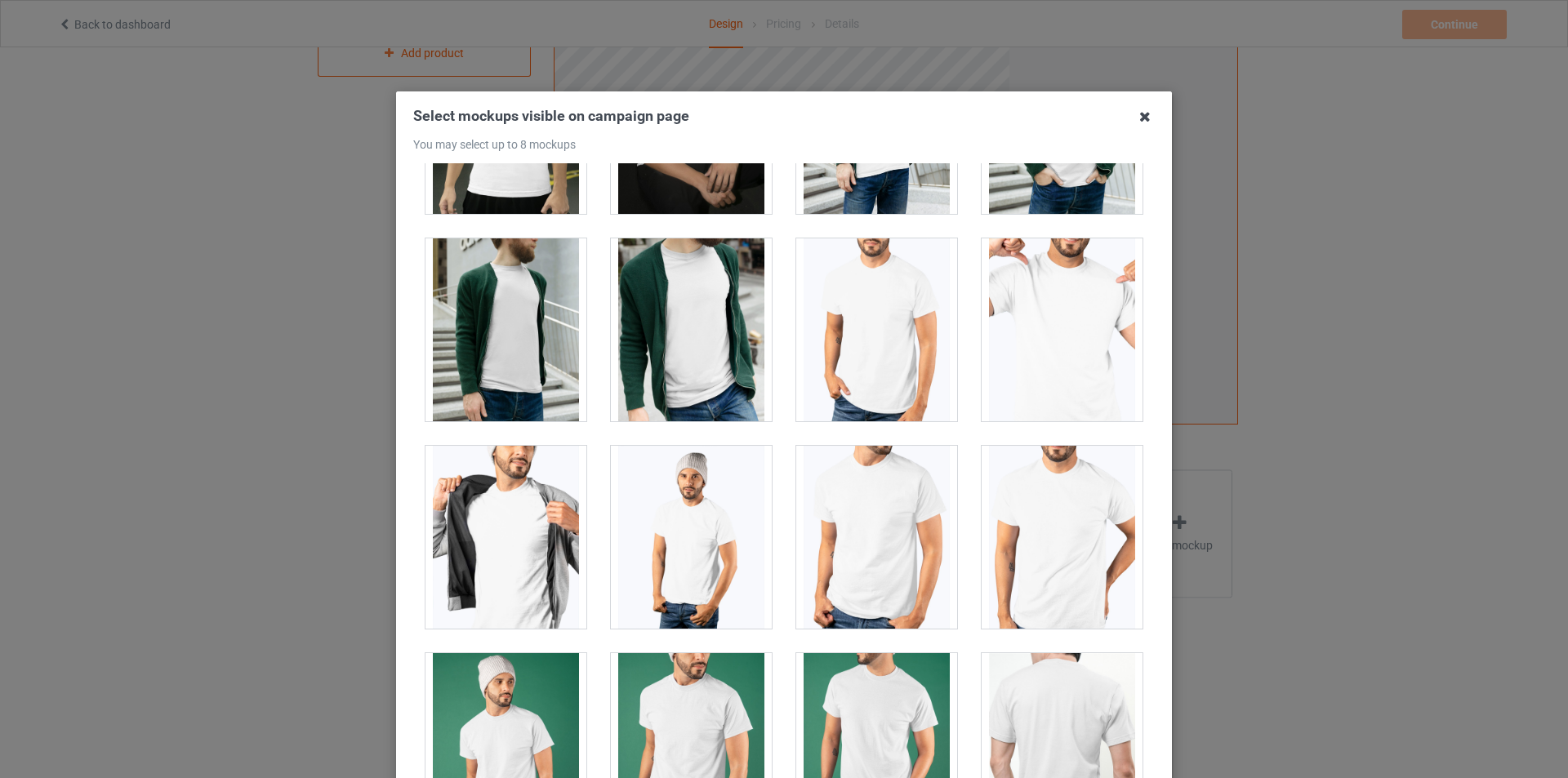
click at [1141, 119] on icon at bounding box center [1144, 116] width 26 height 26
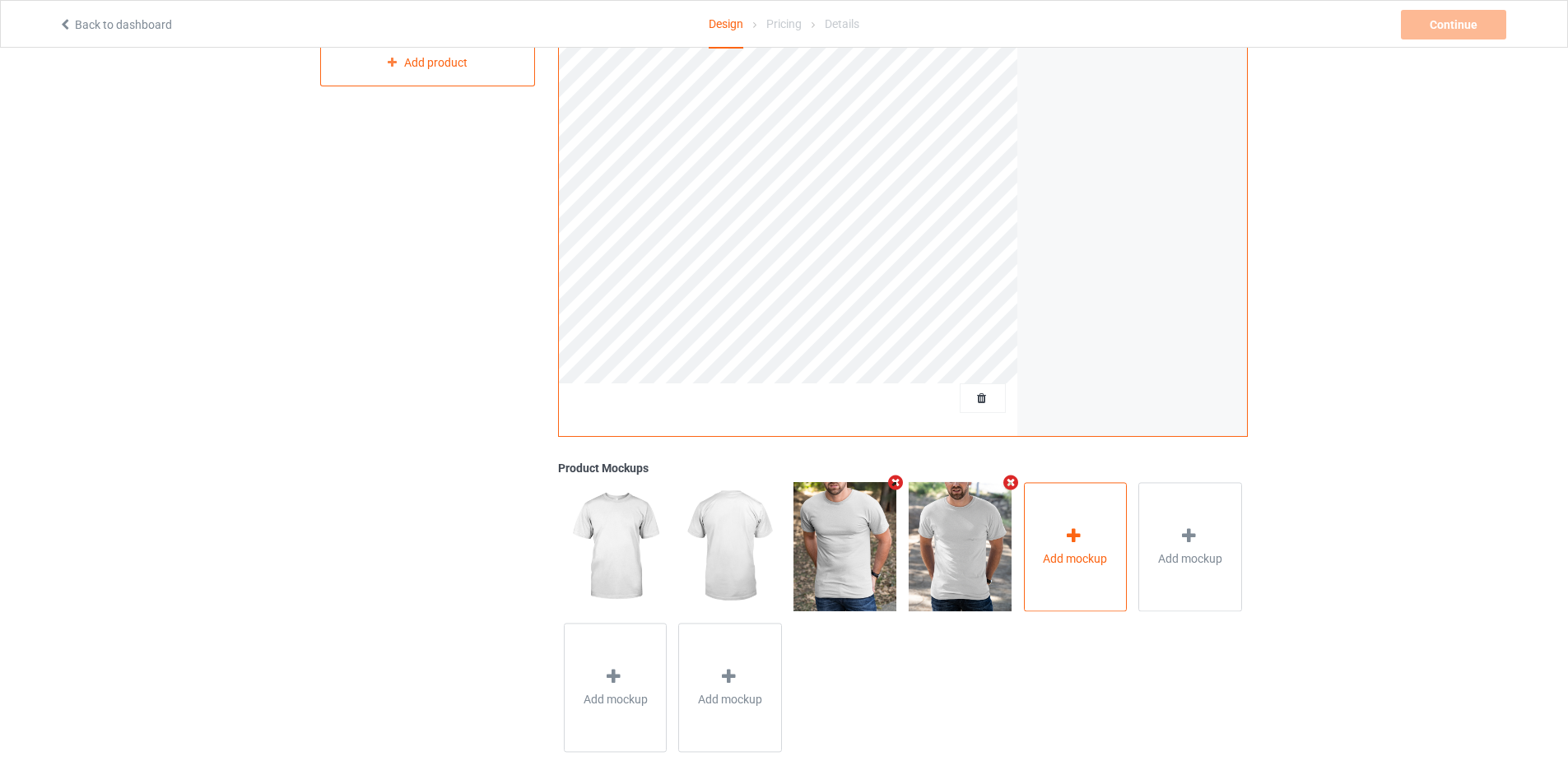
scroll to position [282, 0]
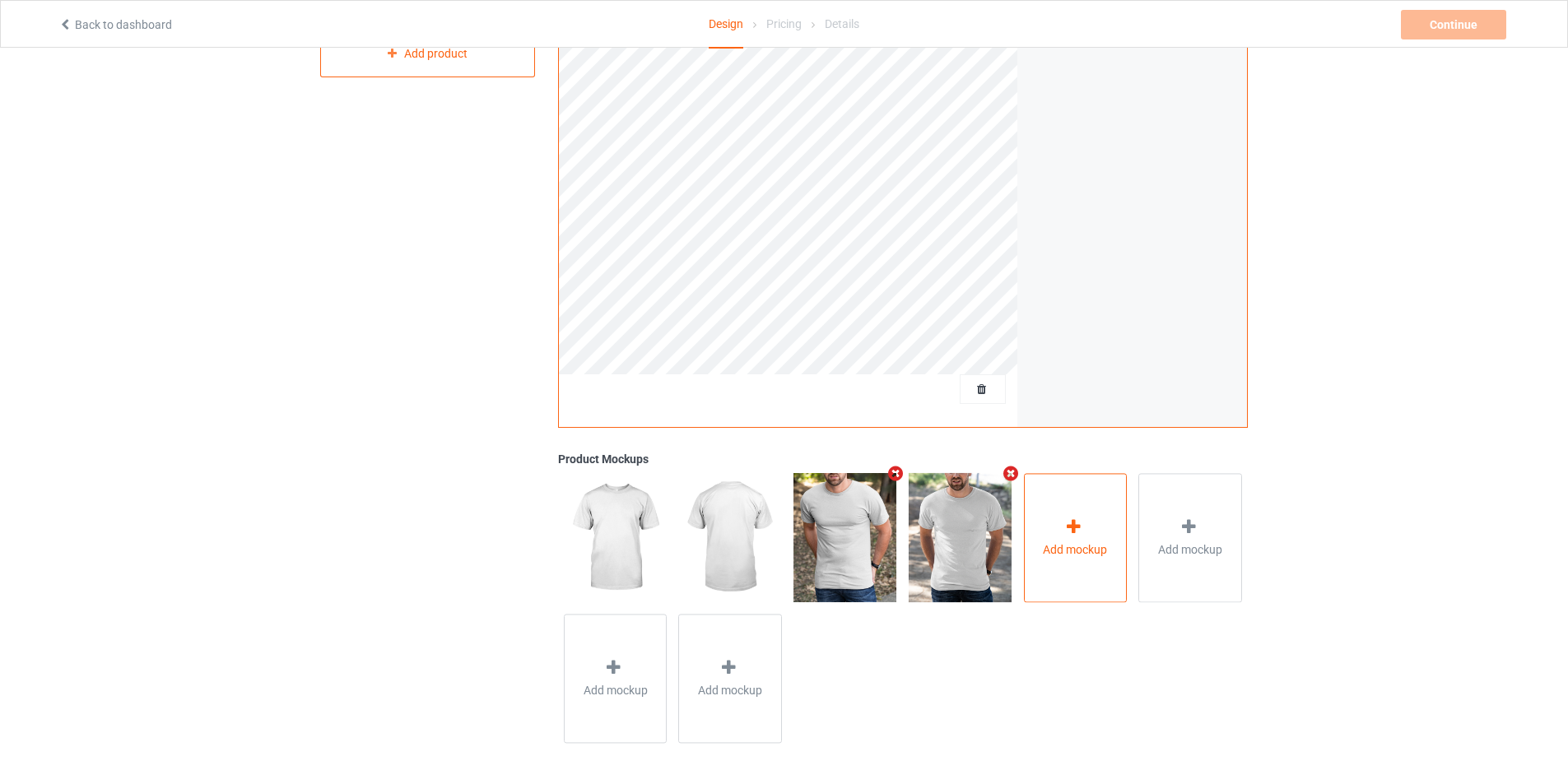
click at [1073, 539] on div at bounding box center [1075, 529] width 23 height 24
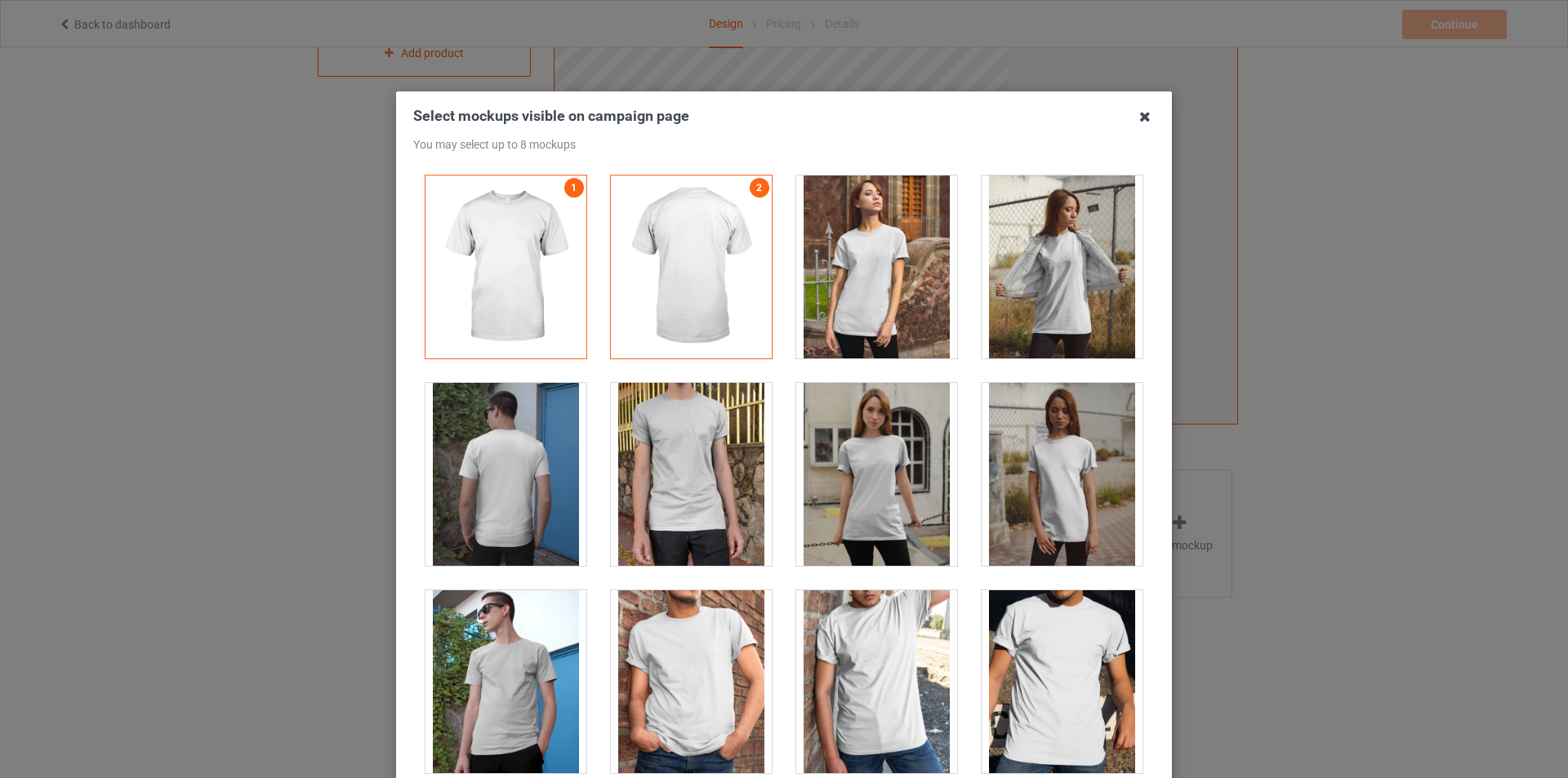
click at [1137, 121] on icon at bounding box center [1144, 116] width 26 height 26
